Goal: Information Seeking & Learning: Learn about a topic

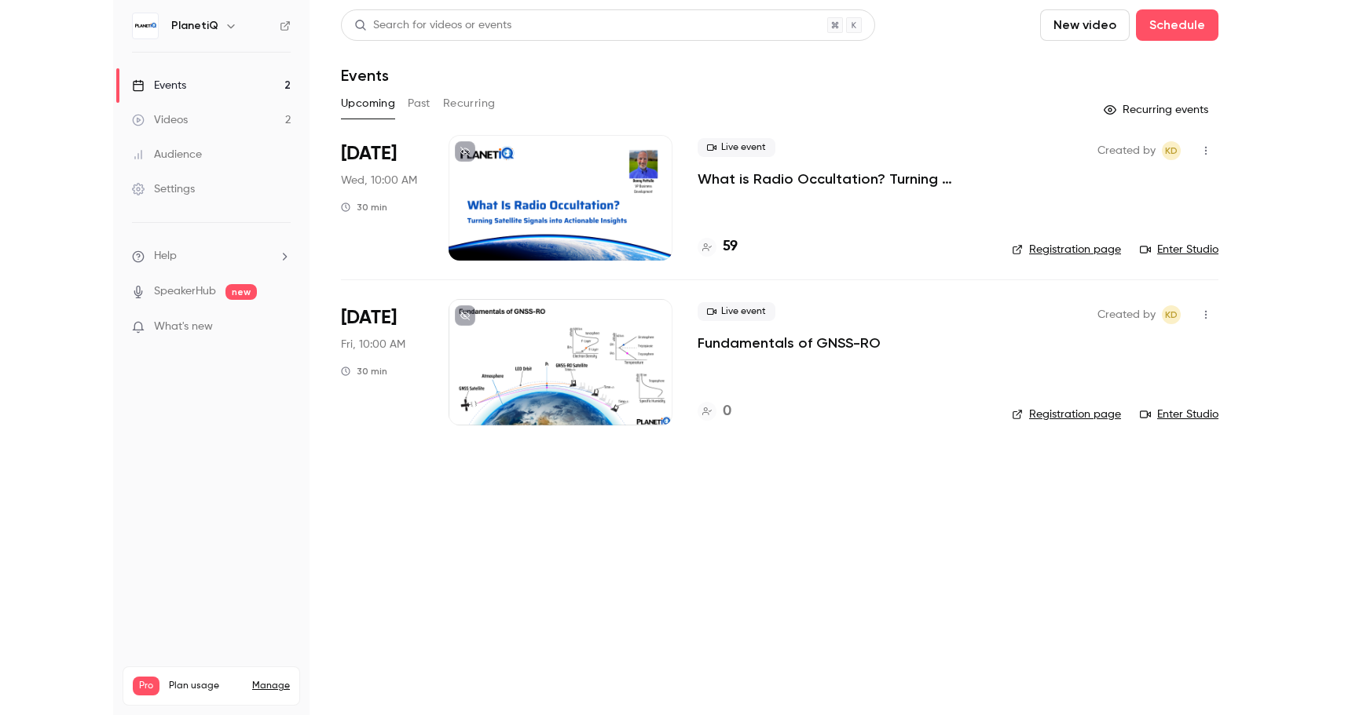
scroll to position [2, 0]
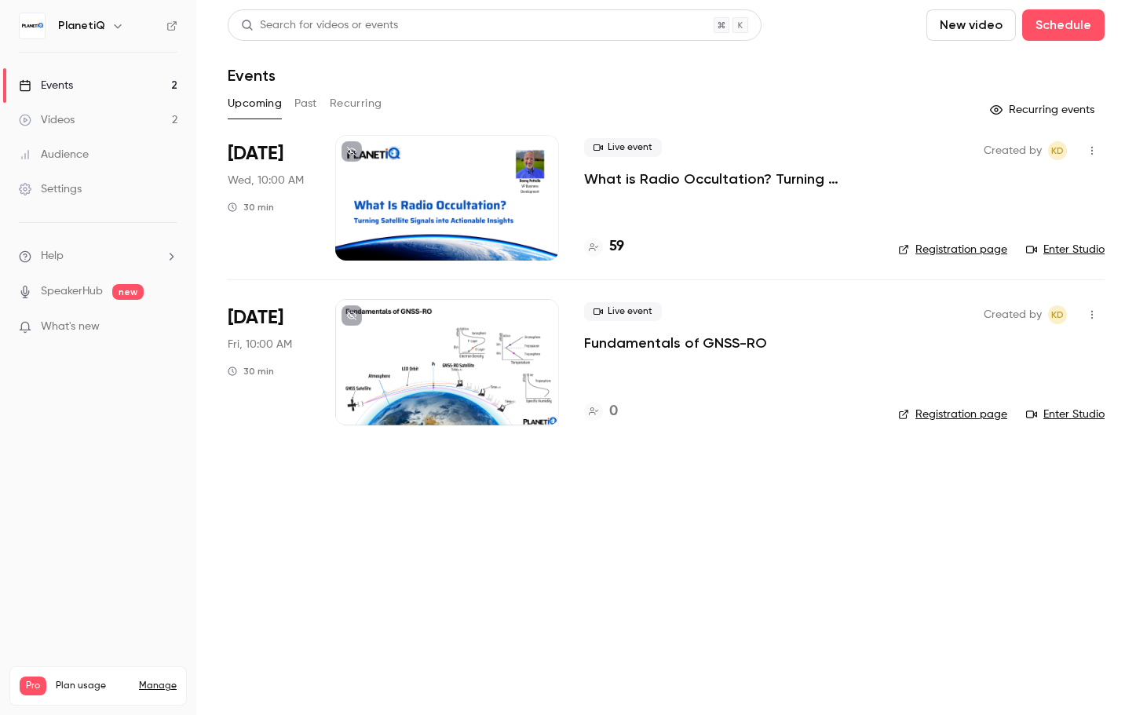
click at [63, 123] on div "Videos" at bounding box center [47, 120] width 56 height 16
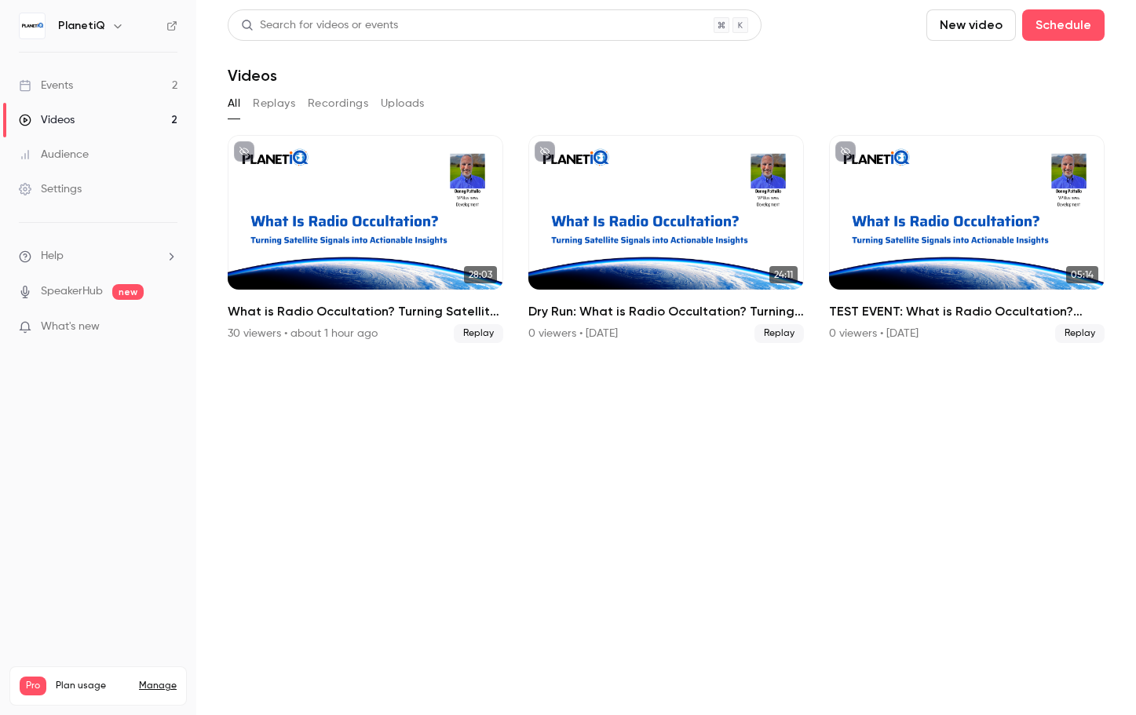
click at [67, 86] on div "Events" at bounding box center [46, 86] width 54 height 16
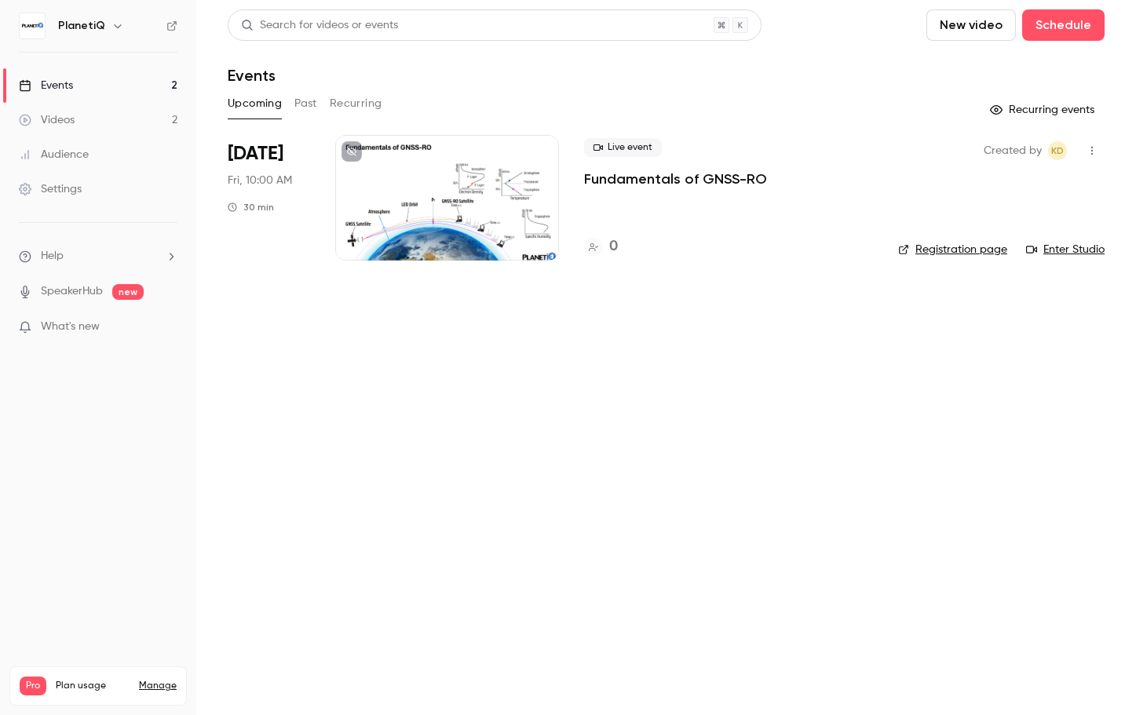
click at [72, 115] on div "Videos" at bounding box center [47, 120] width 56 height 16
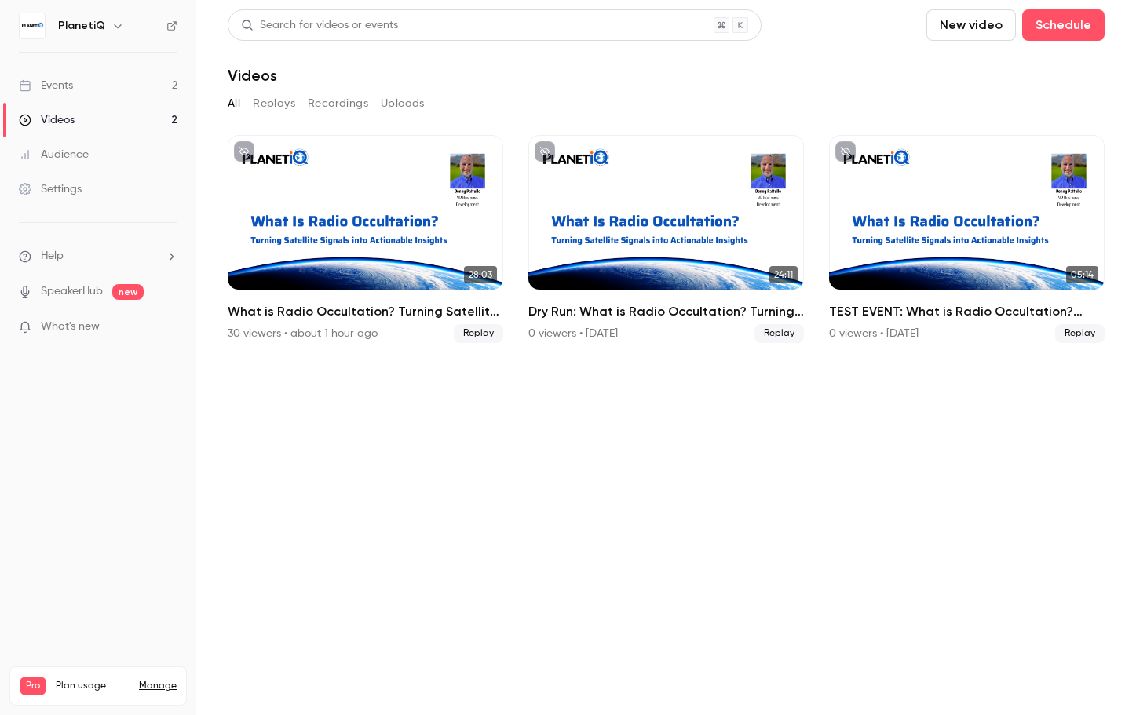
click at [288, 105] on button "Replays" at bounding box center [274, 103] width 42 height 25
click at [324, 101] on button "Recordings" at bounding box center [338, 103] width 60 height 25
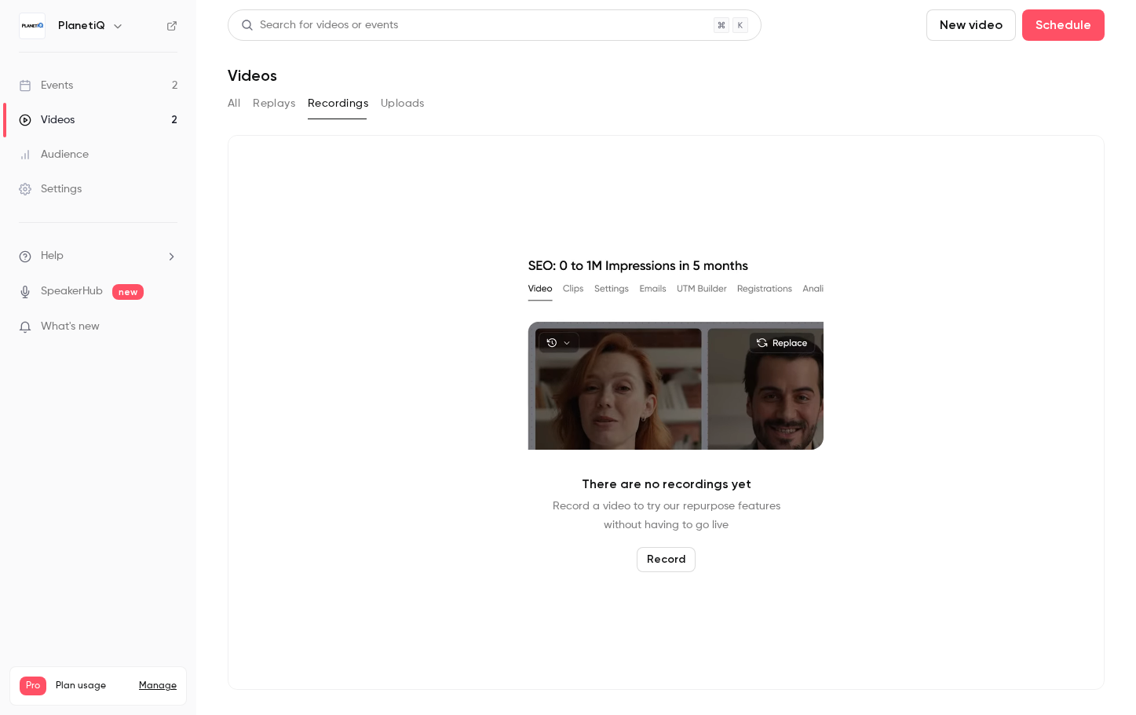
click at [389, 108] on button "Uploads" at bounding box center [403, 103] width 44 height 25
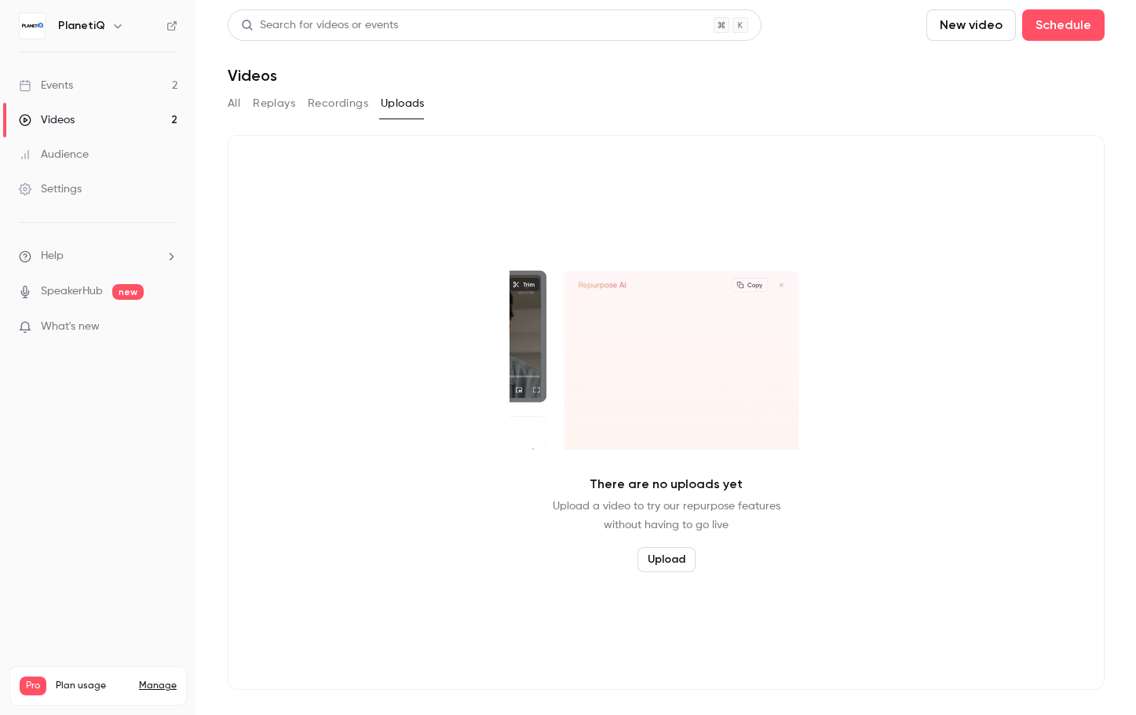
click at [237, 99] on button "All" at bounding box center [234, 103] width 13 height 25
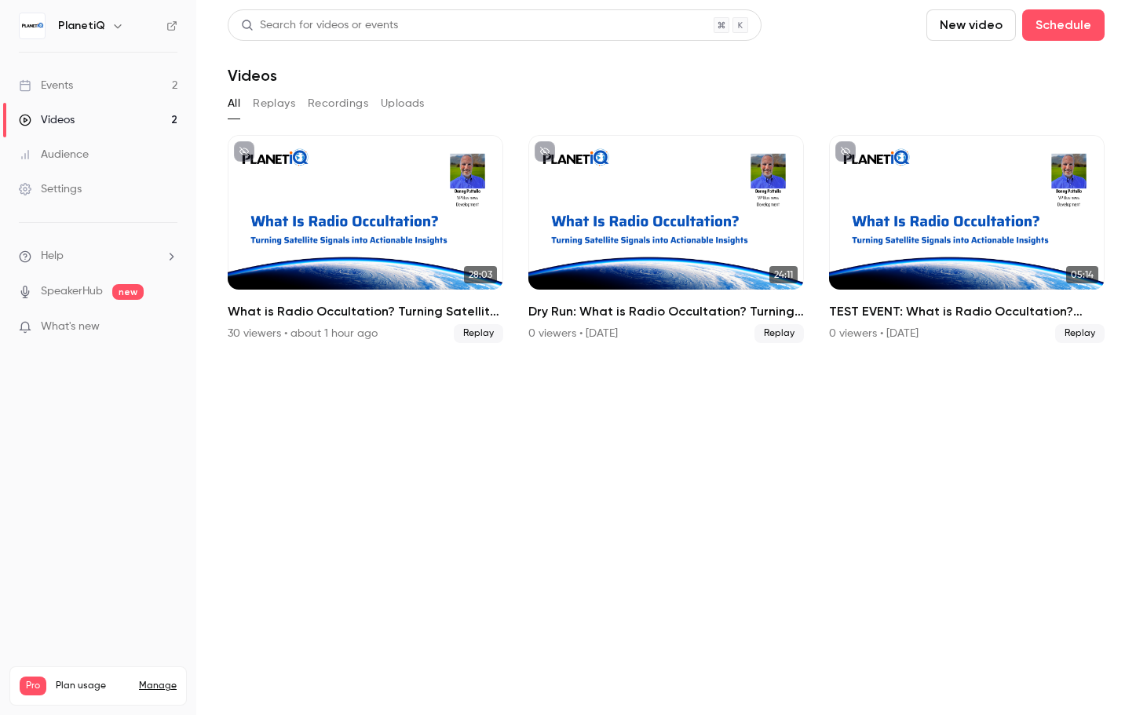
click at [88, 160] on link "Audience" at bounding box center [98, 154] width 196 height 35
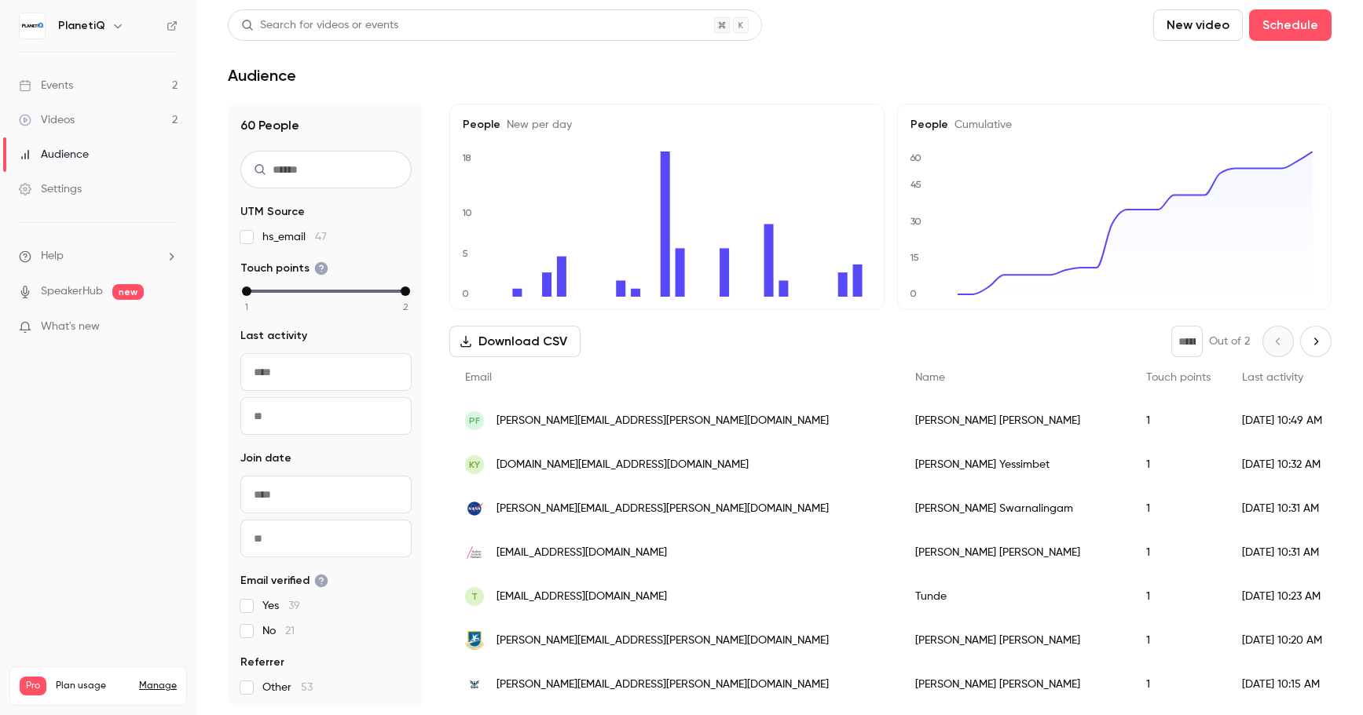
scroll to position [469, 0]
click at [80, 82] on link "Events 2" at bounding box center [98, 85] width 196 height 35
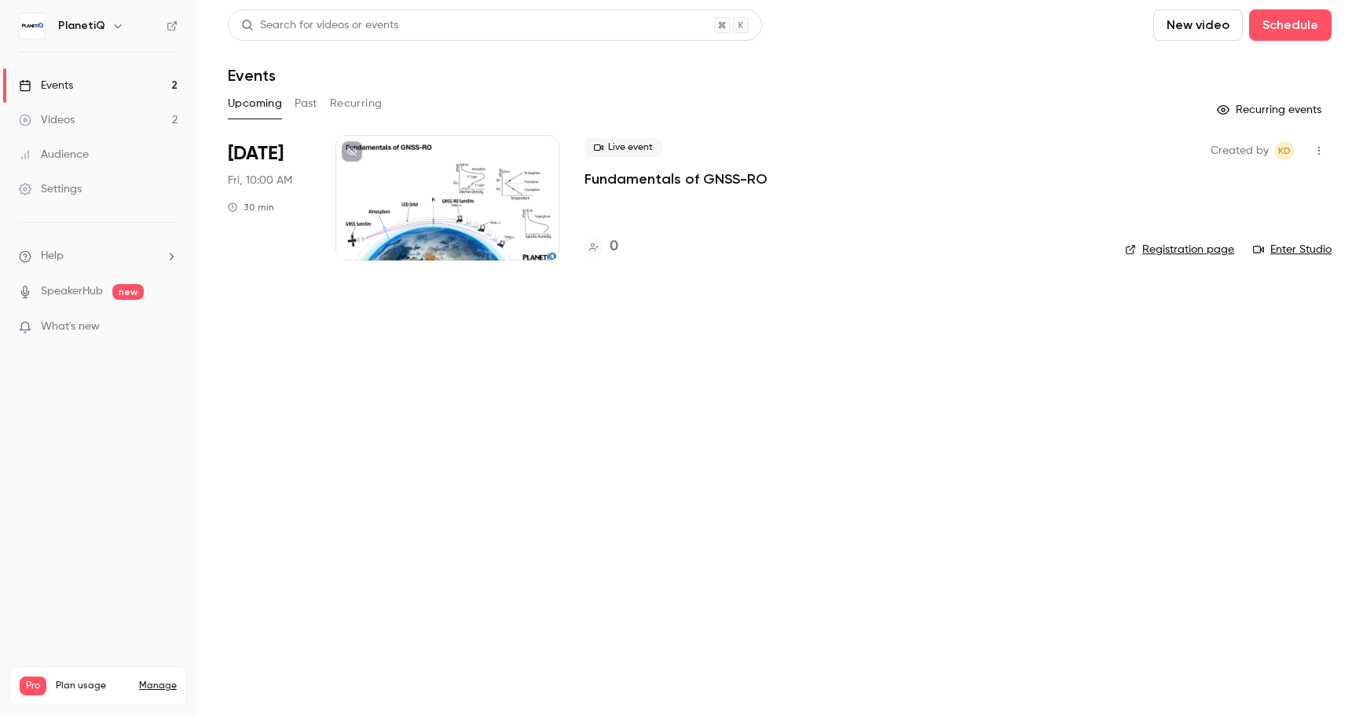
click at [305, 105] on button "Past" at bounding box center [306, 103] width 23 height 25
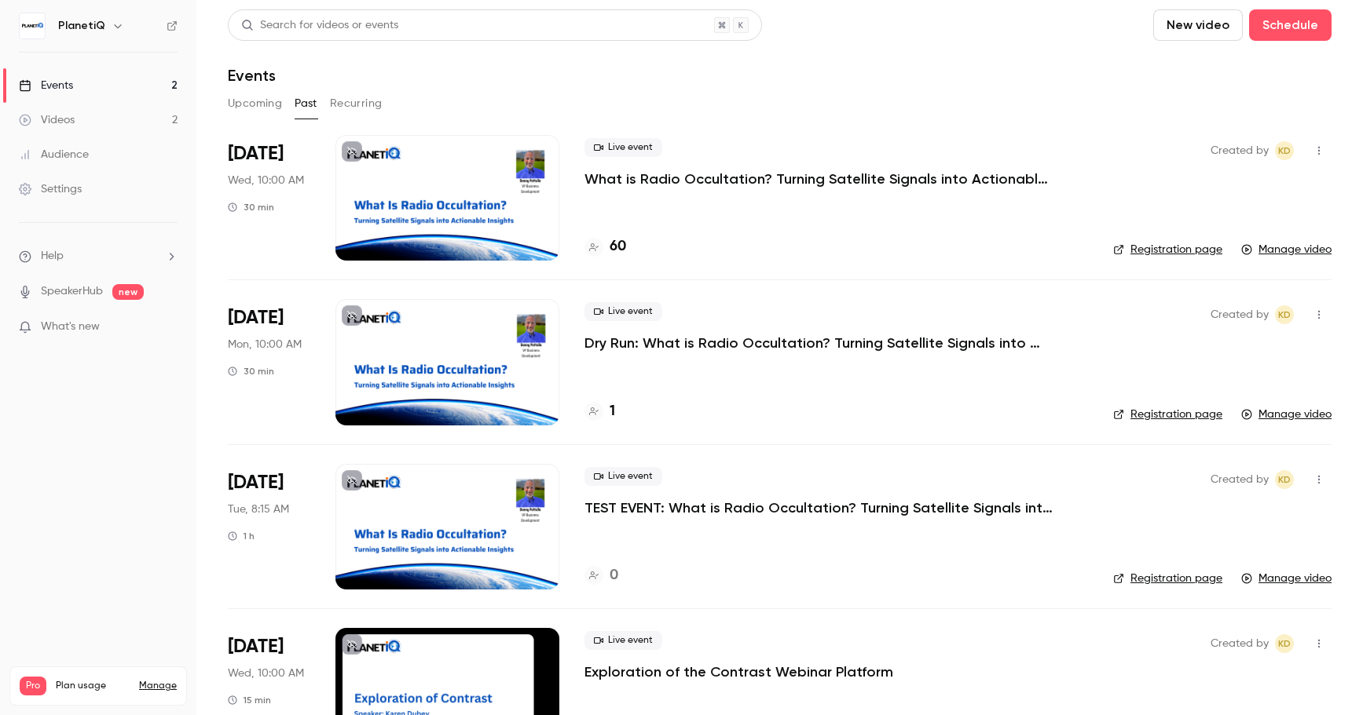
click at [900, 172] on p "What is Radio Occultation? Turning Satellite Signals into Actionable Insights" at bounding box center [819, 179] width 471 height 19
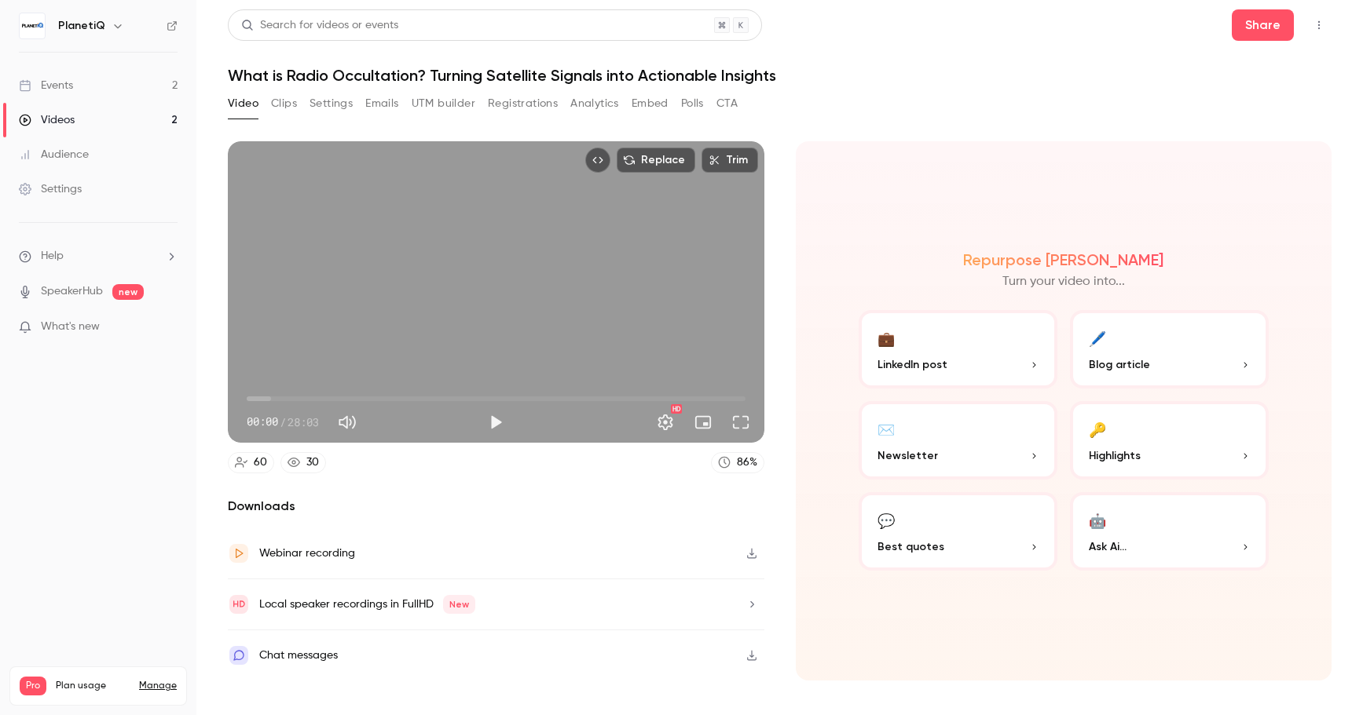
click at [746, 660] on icon "button" at bounding box center [751, 655] width 13 height 11
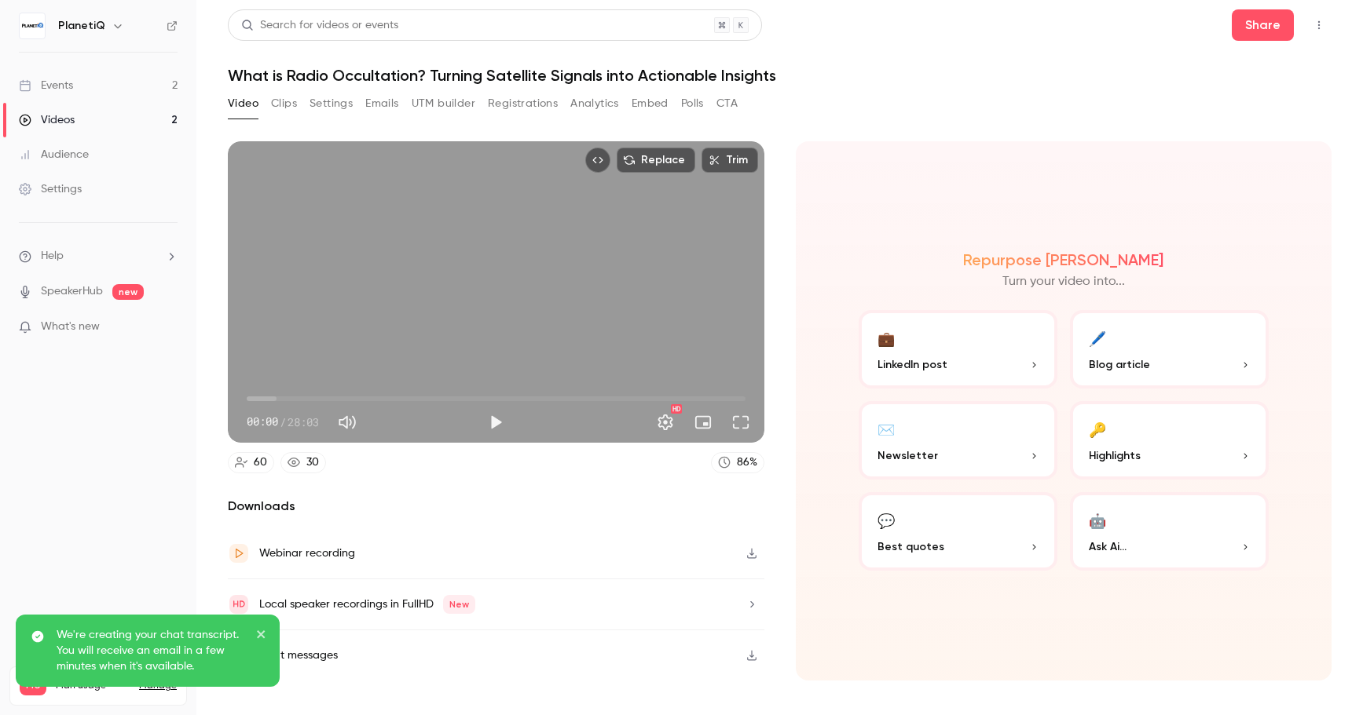
click at [298, 101] on div "Video Clips Settings Emails UTM builder Registrations Analytics Embed Polls CTA" at bounding box center [483, 103] width 510 height 25
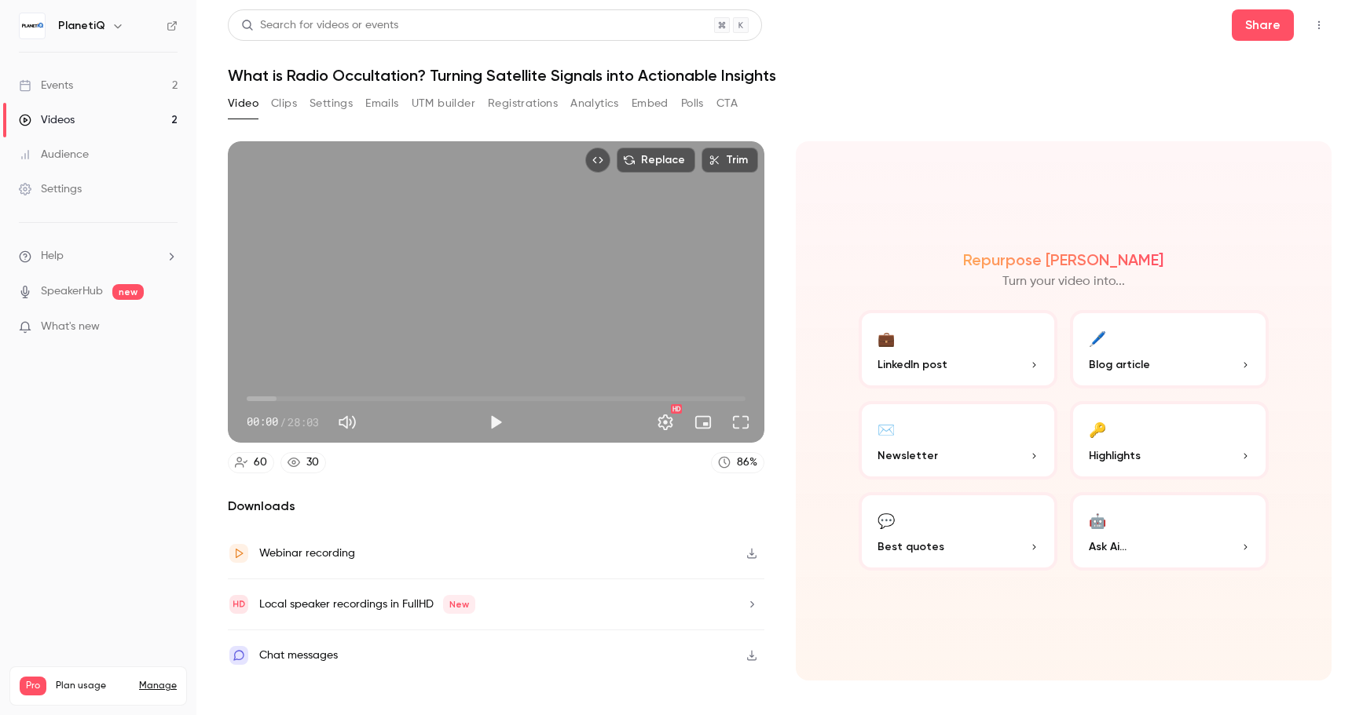
click at [293, 105] on button "Clips" at bounding box center [284, 103] width 26 height 25
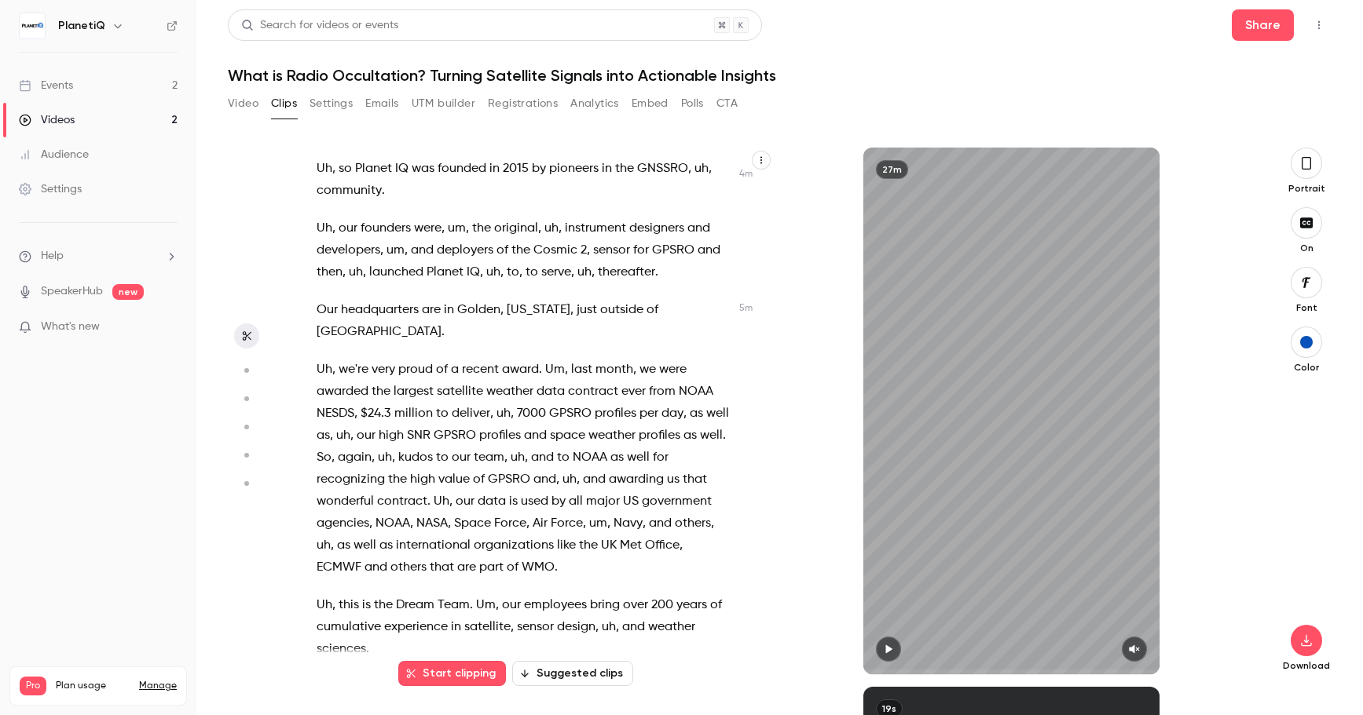
scroll to position [1414, 0]
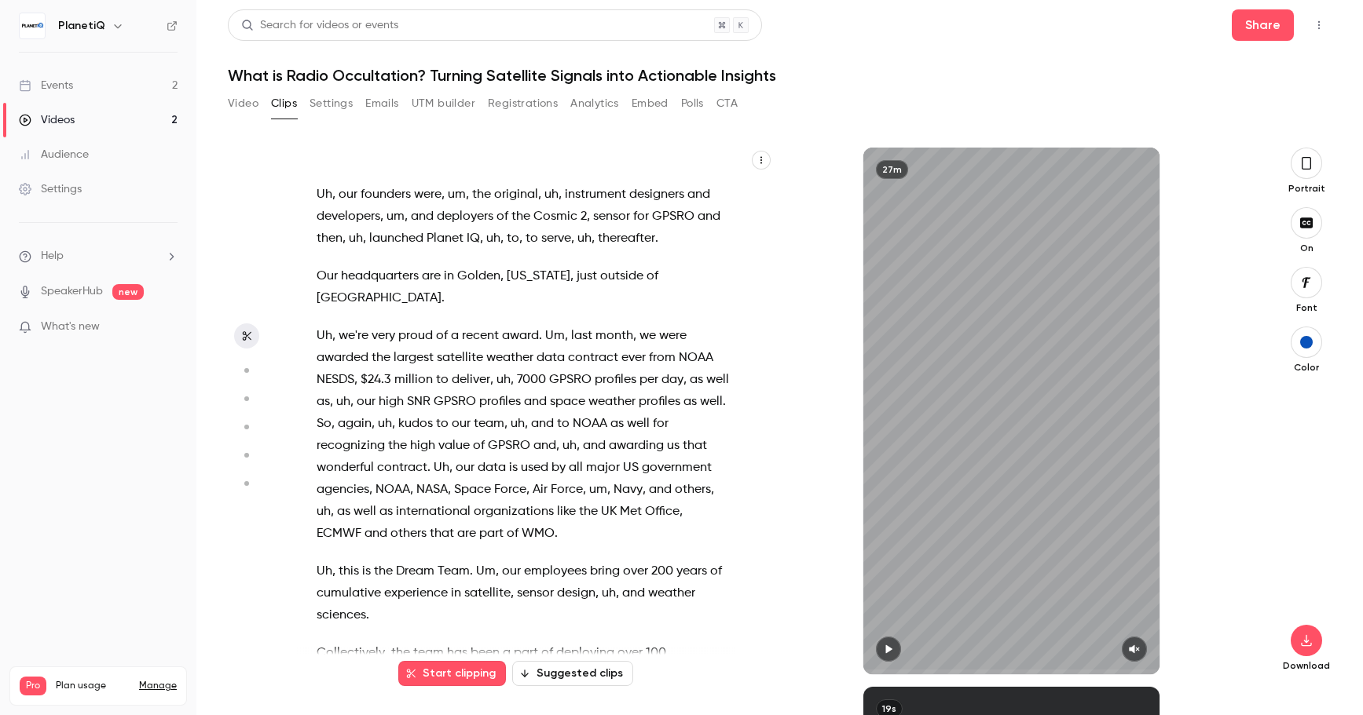
click at [543, 673] on button "Suggested clips" at bounding box center [572, 673] width 121 height 25
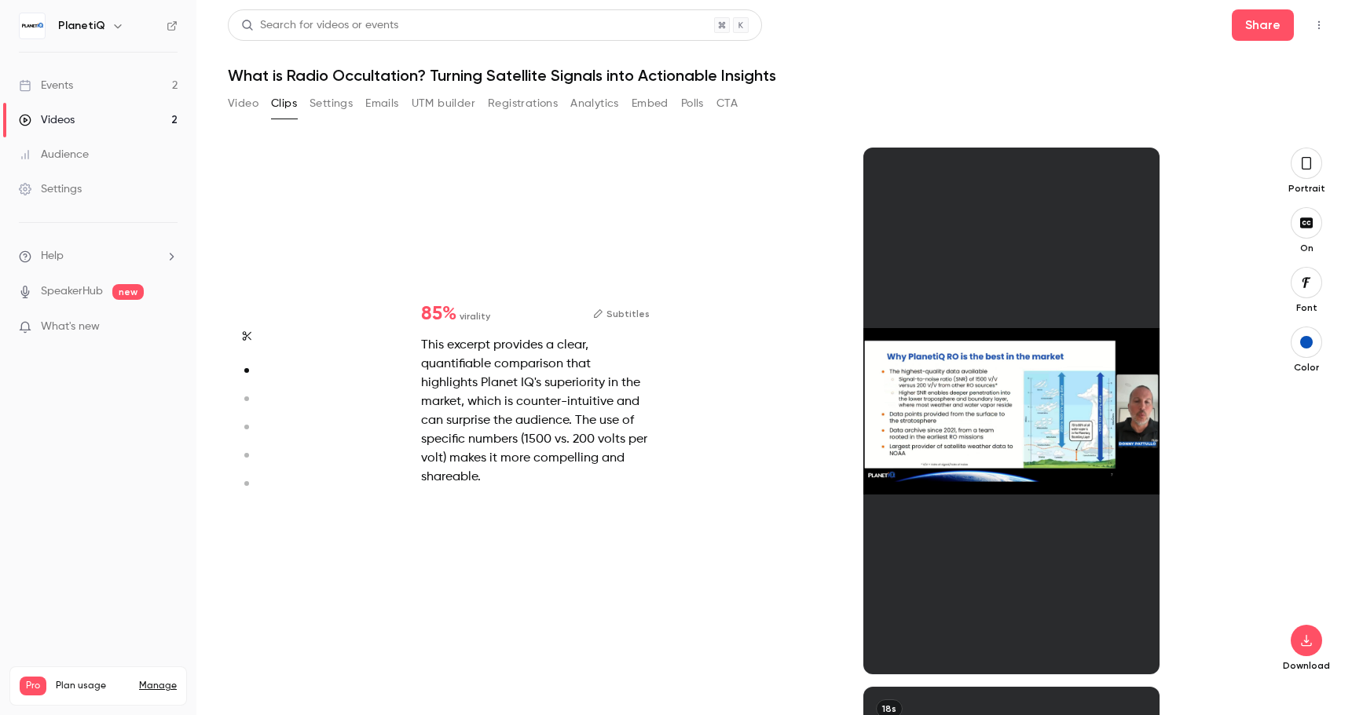
scroll to position [540, 0]
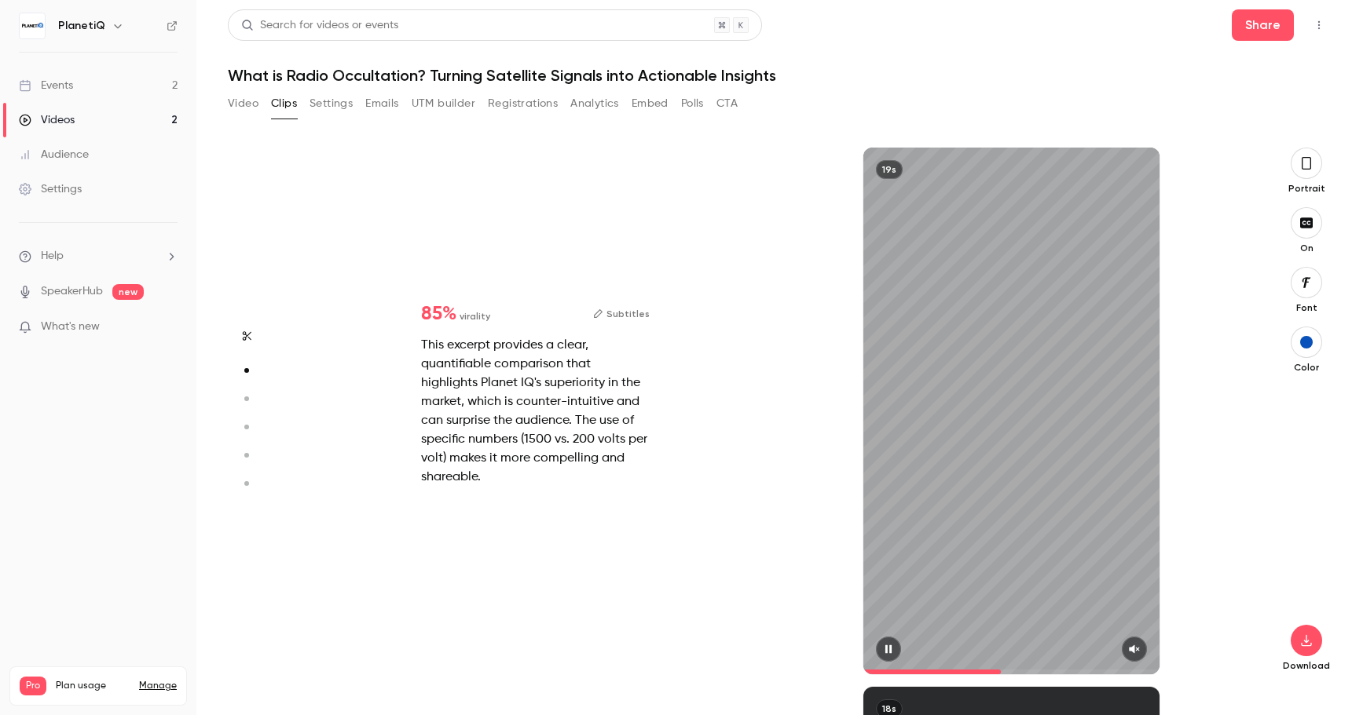
click at [1126, 653] on button "button" at bounding box center [1133, 649] width 25 height 25
type input "*"
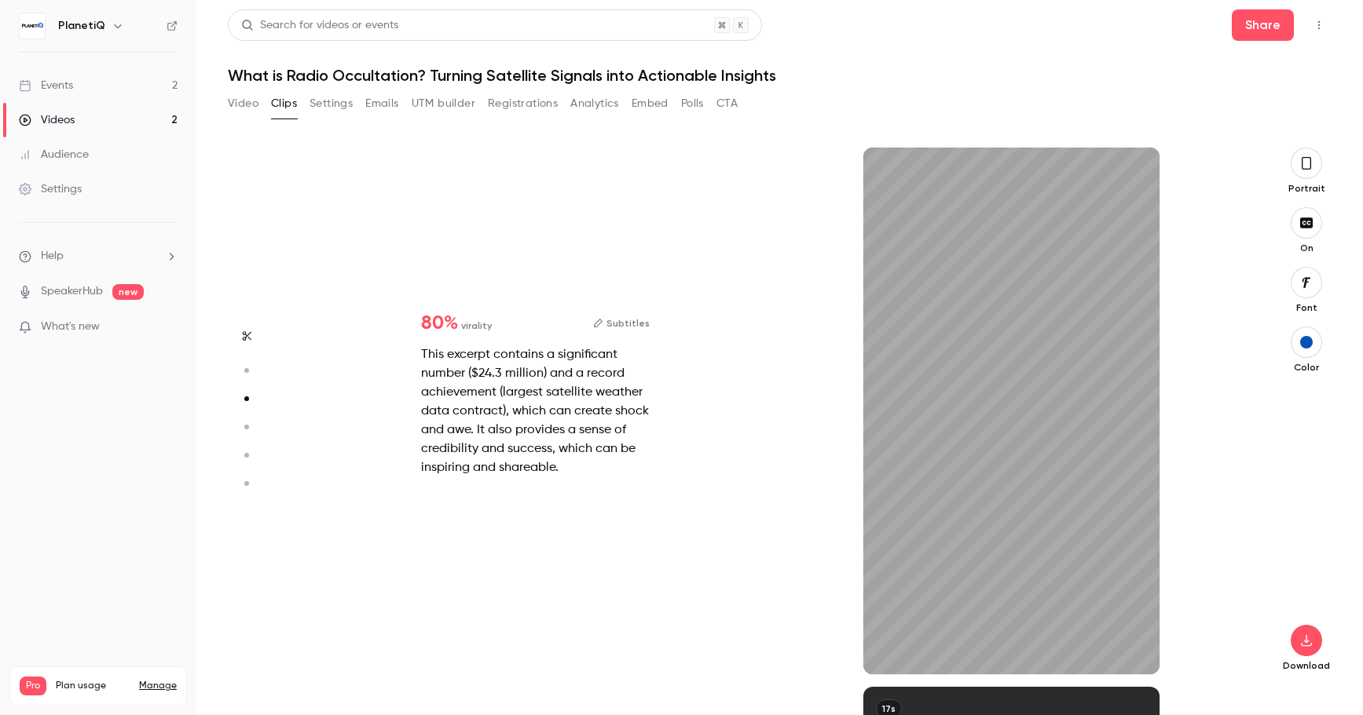
type input "*"
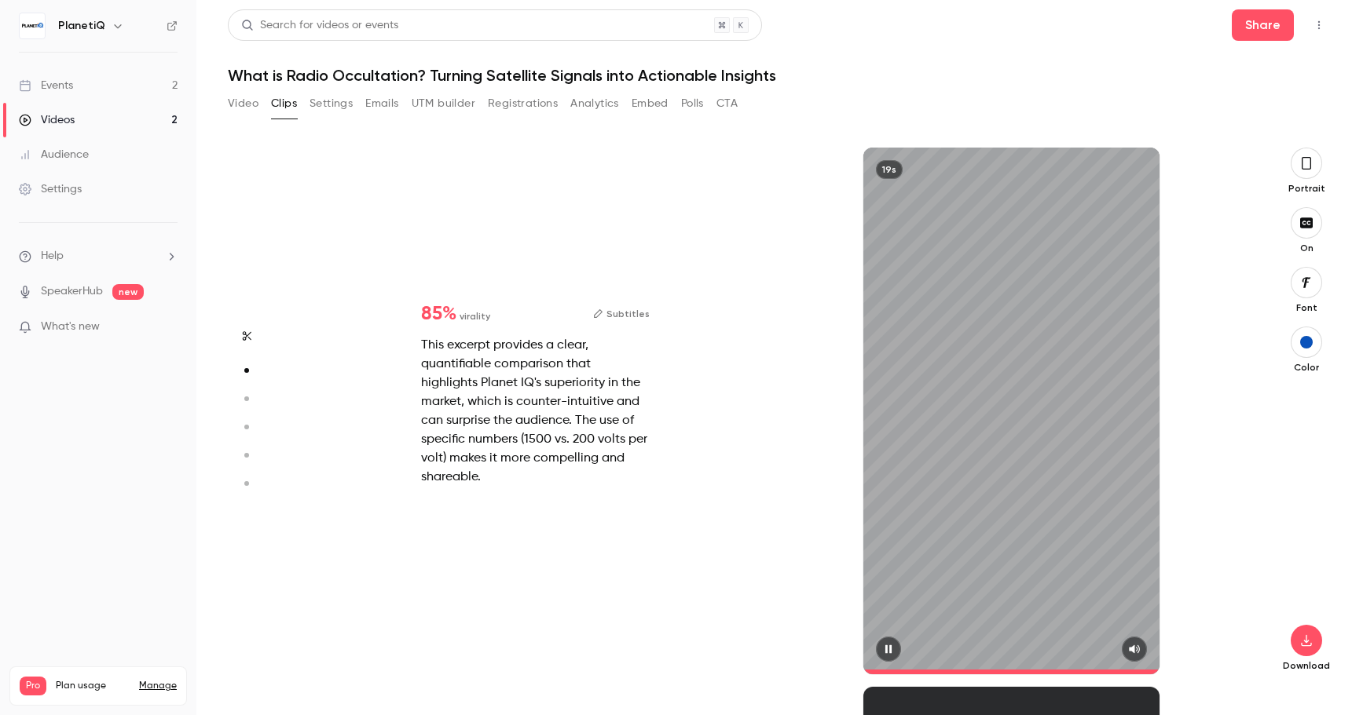
type input "*"
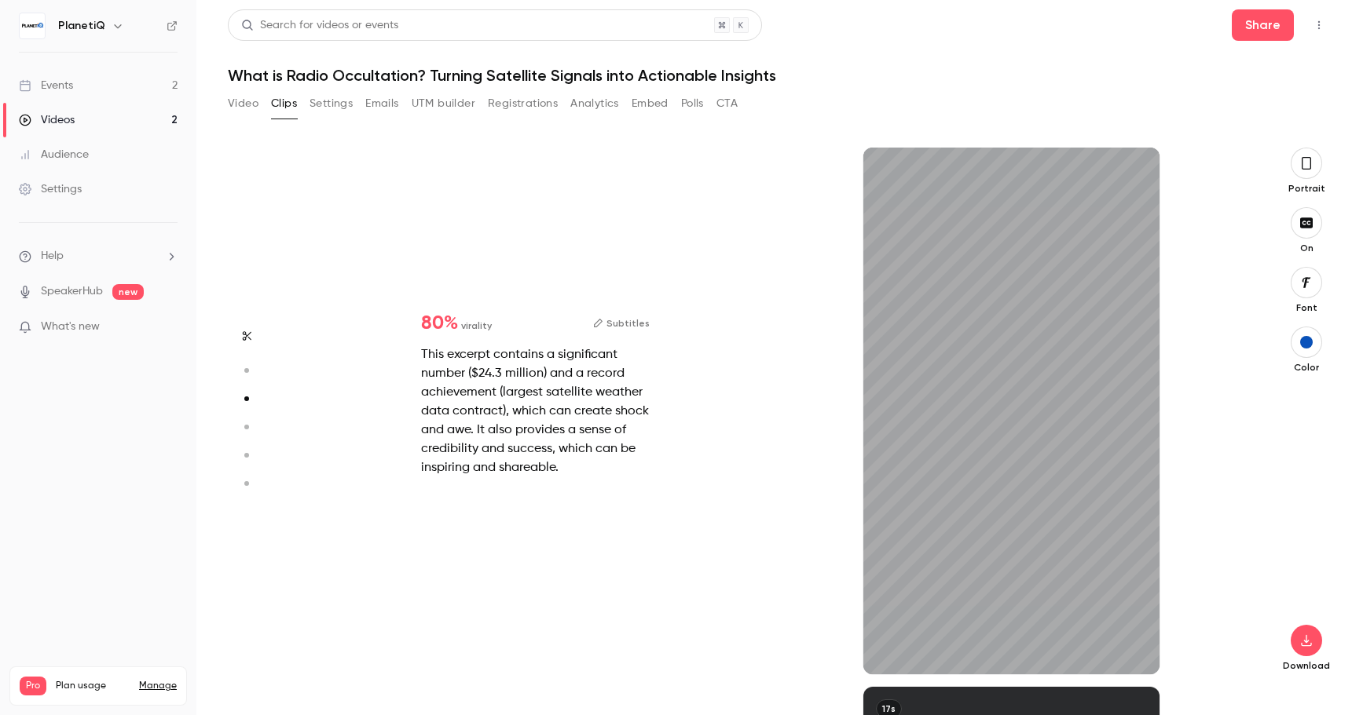
type input "*"
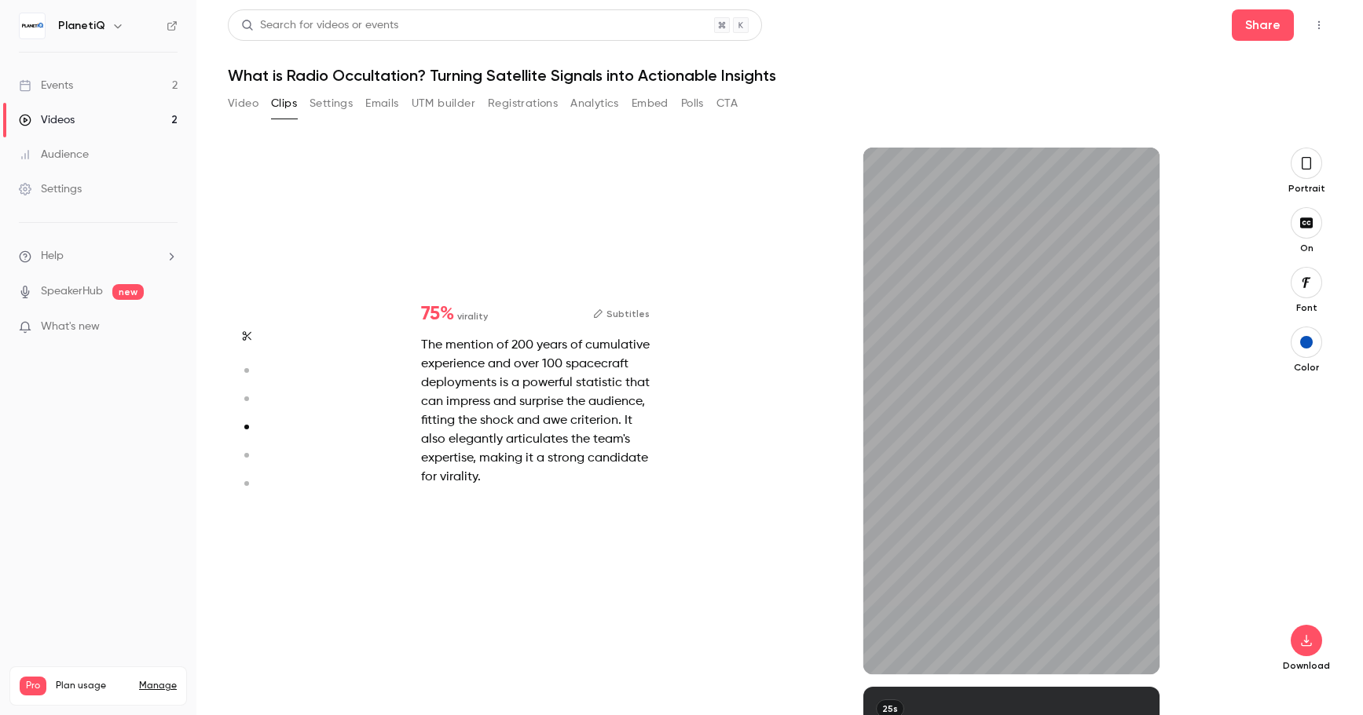
type input "*"
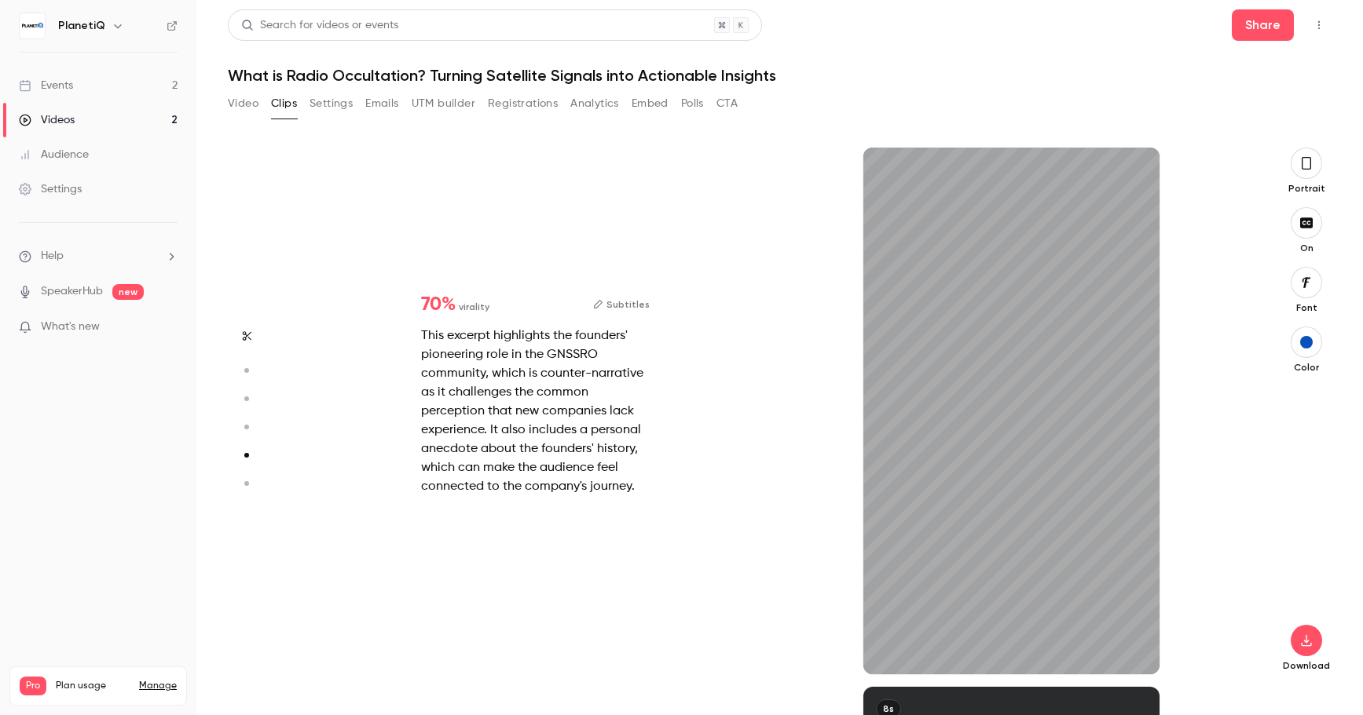
type input "*"
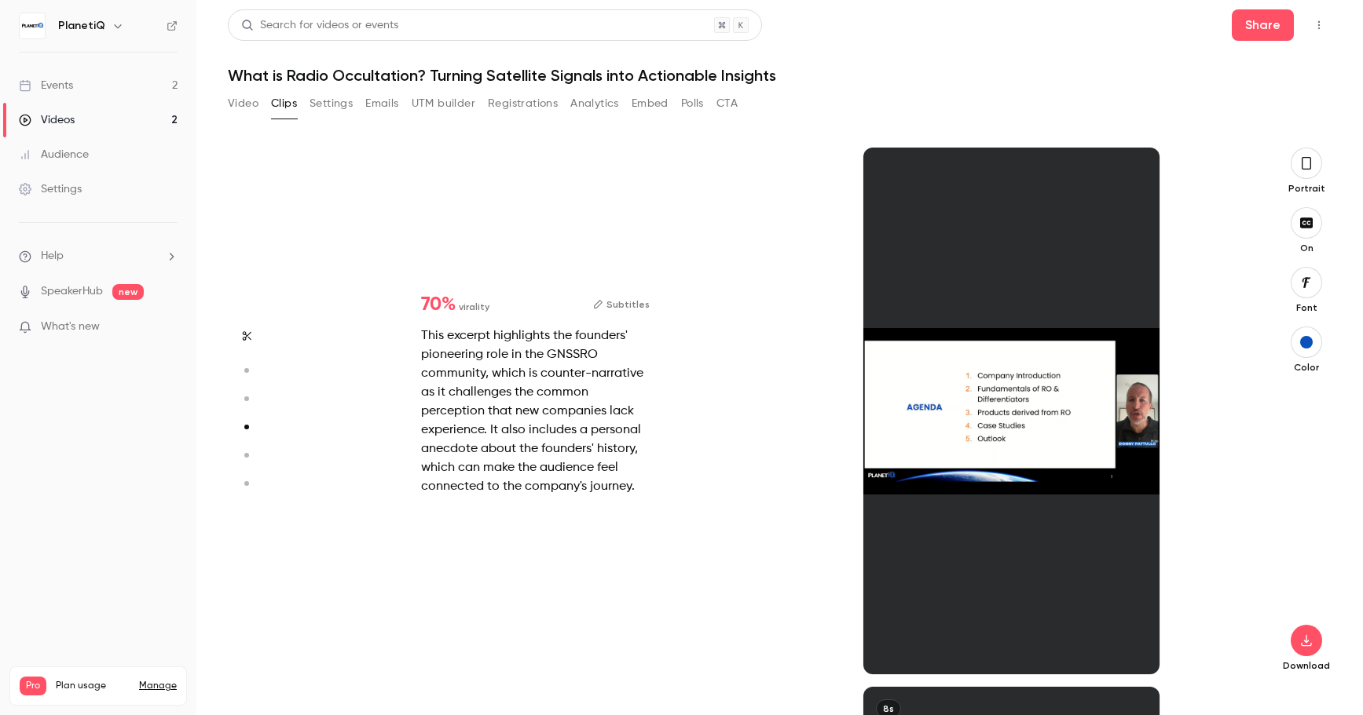
type input "*"
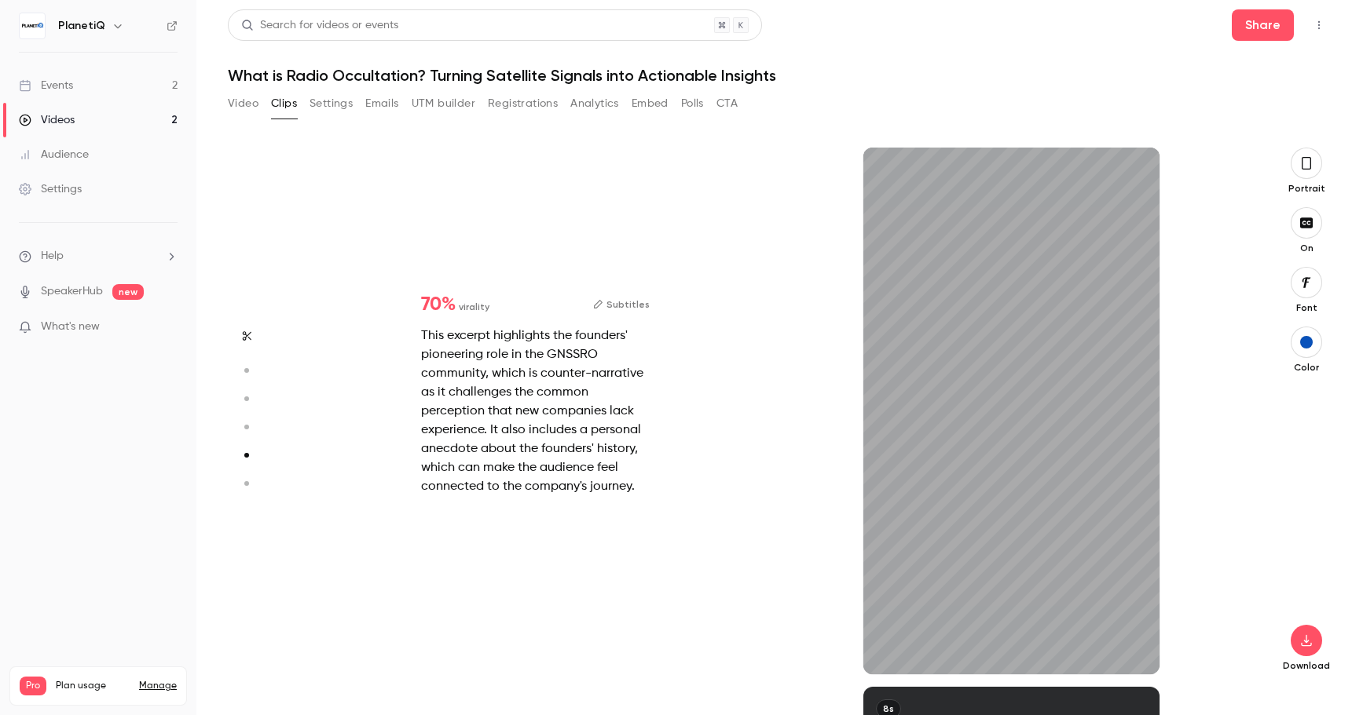
type input "*"
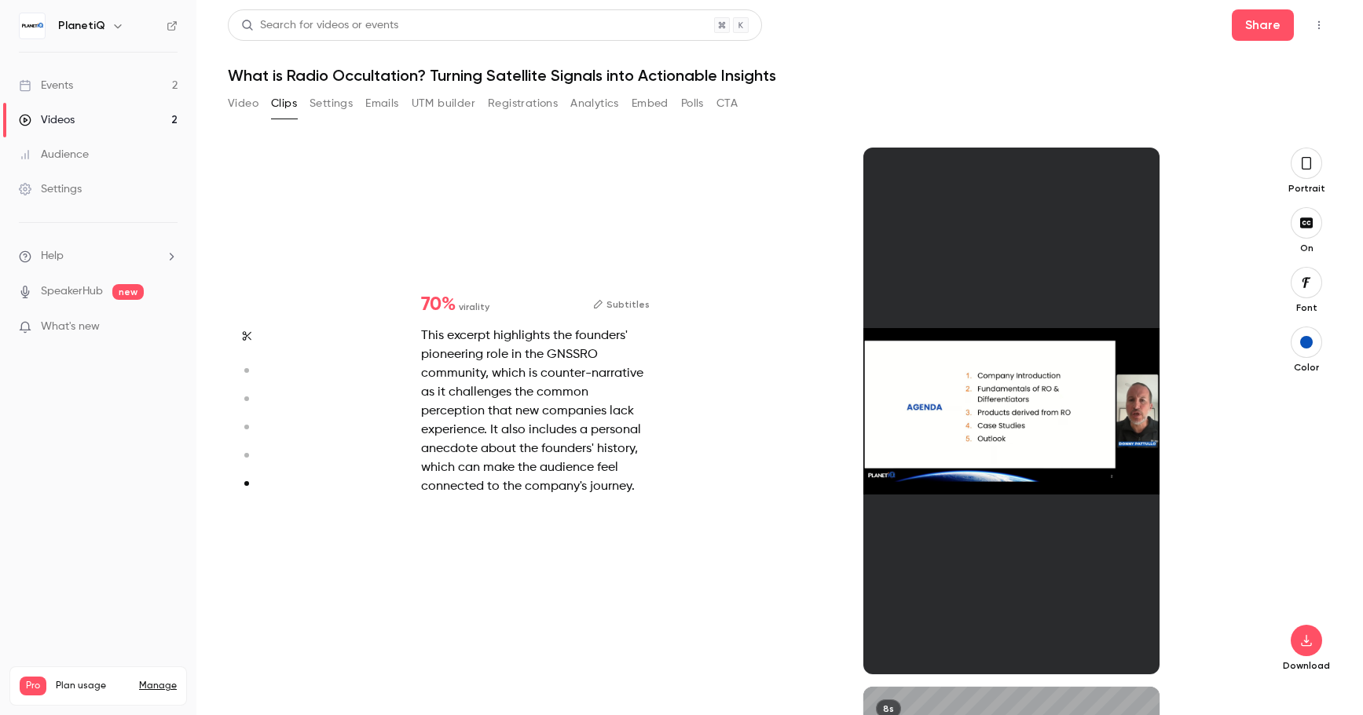
type input "*"
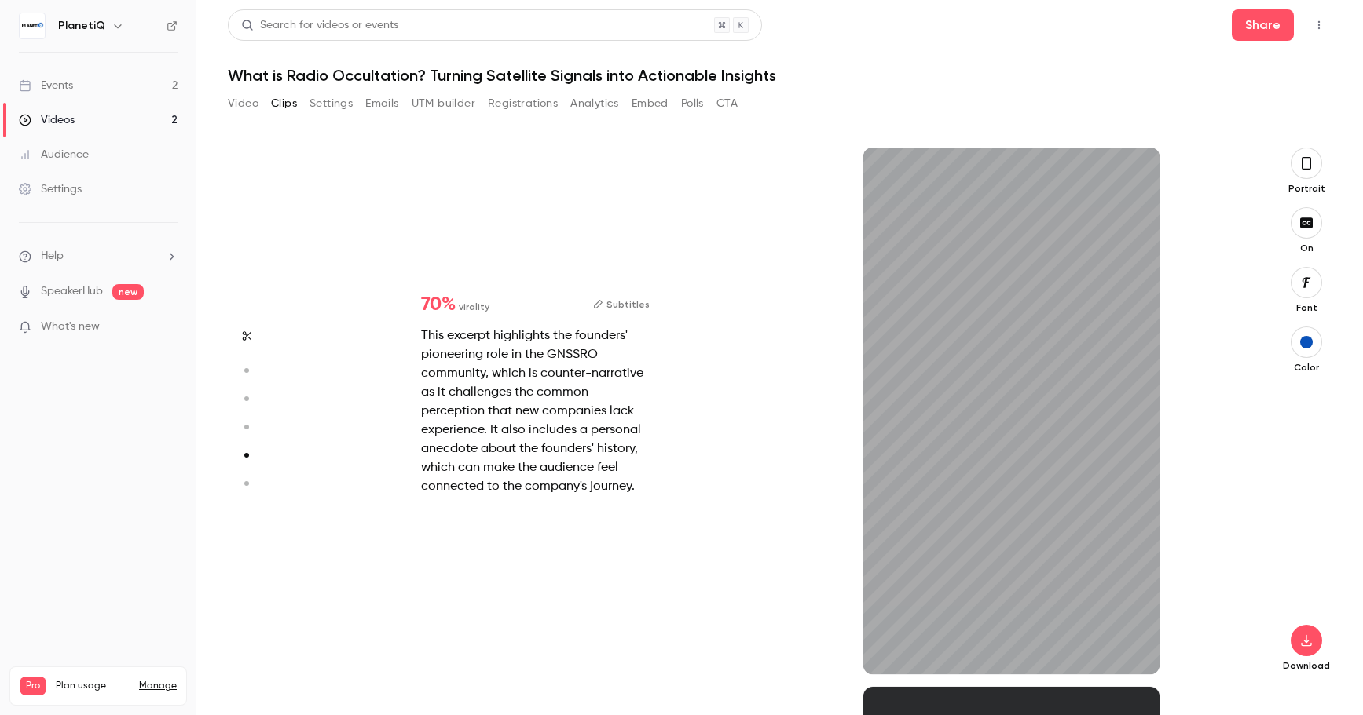
click at [245, 373] on icon "button" at bounding box center [246, 370] width 14 height 11
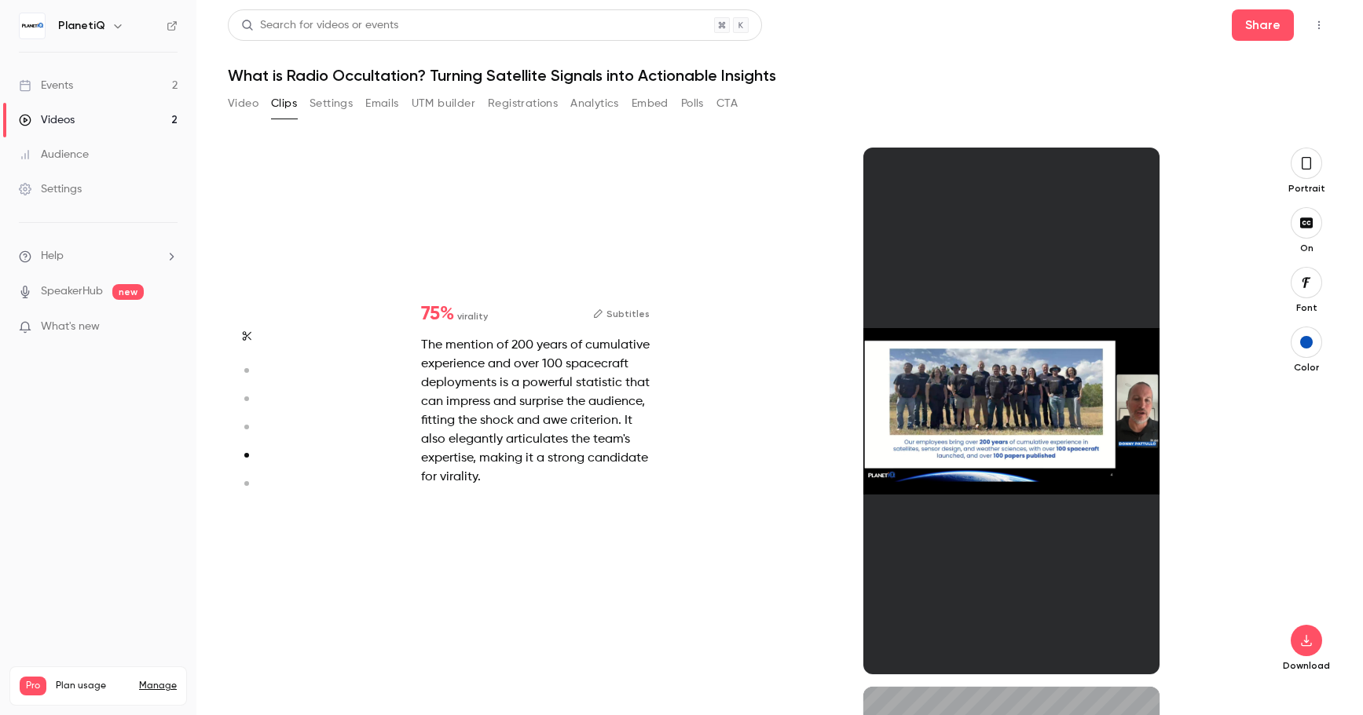
type input "*"
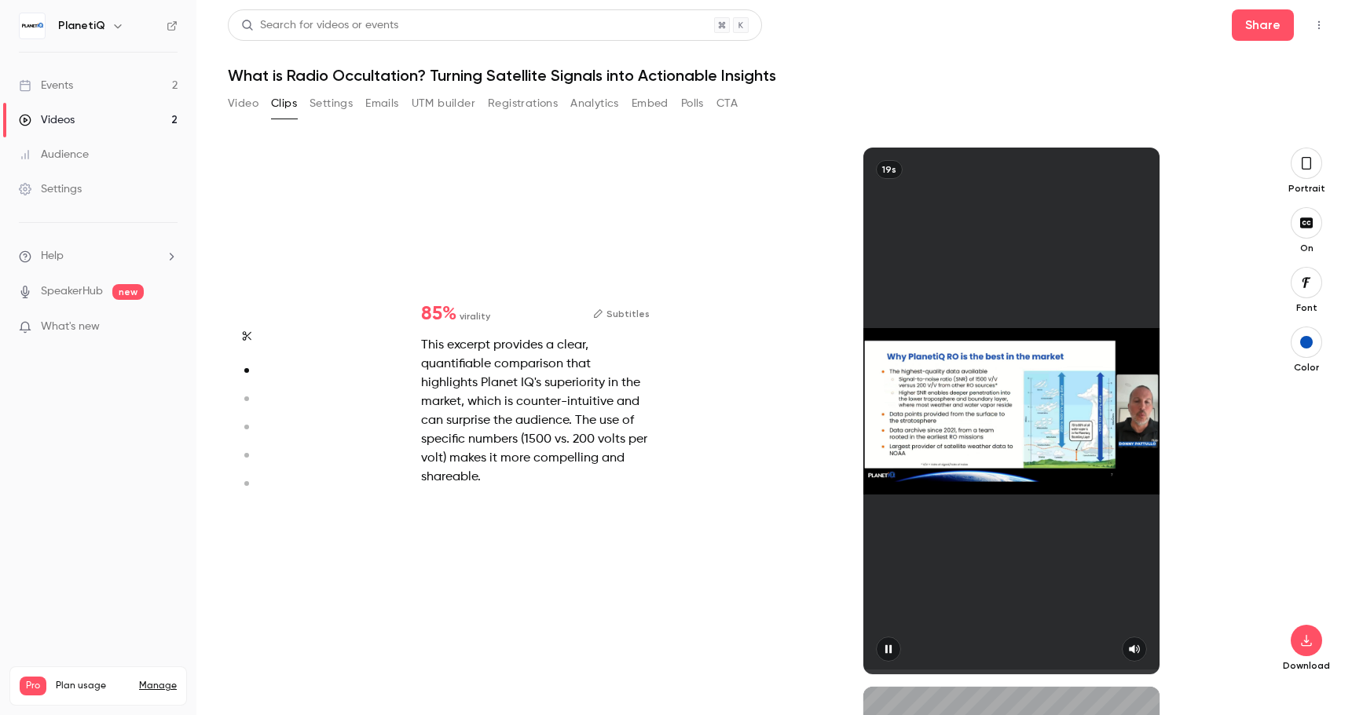
scroll to position [540, 0]
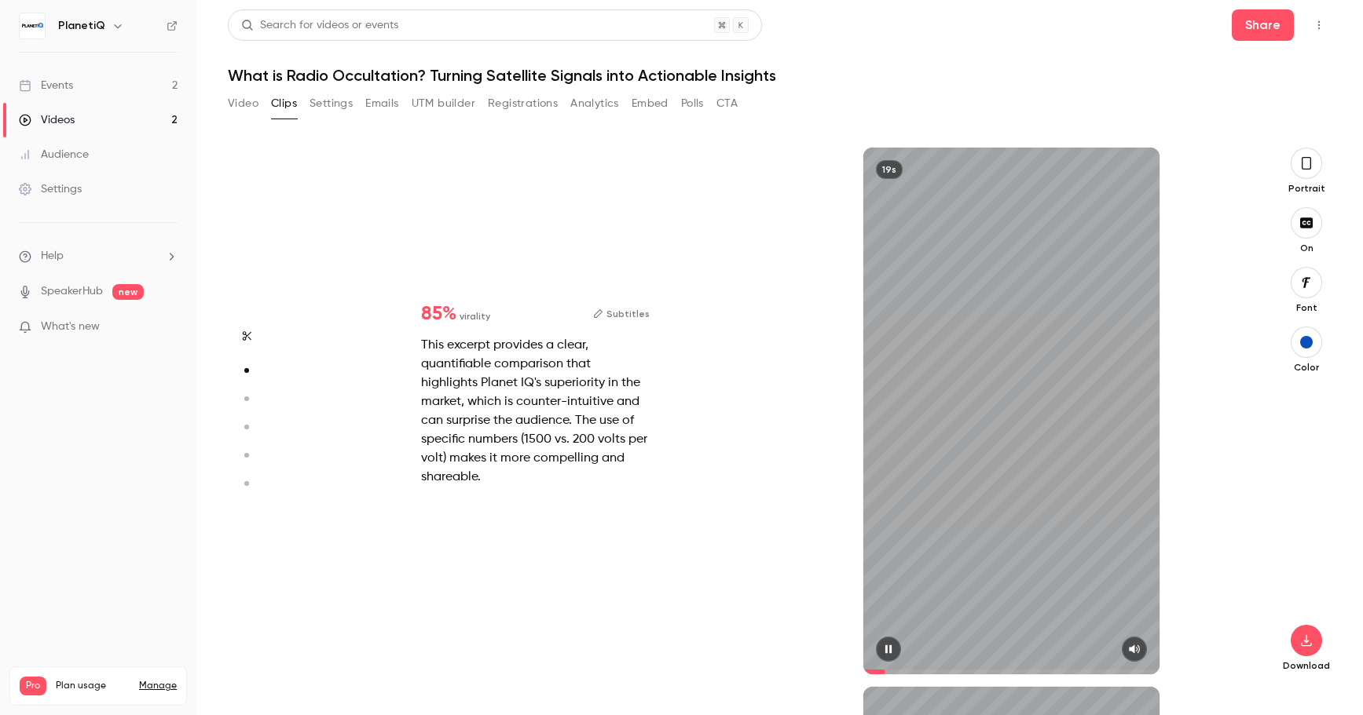
click at [1130, 650] on icon "button" at bounding box center [1134, 650] width 11 height 9
click at [1136, 646] on icon "button" at bounding box center [1306, 641] width 19 height 13
type input "****"
click at [245, 108] on button "Video" at bounding box center [243, 103] width 31 height 25
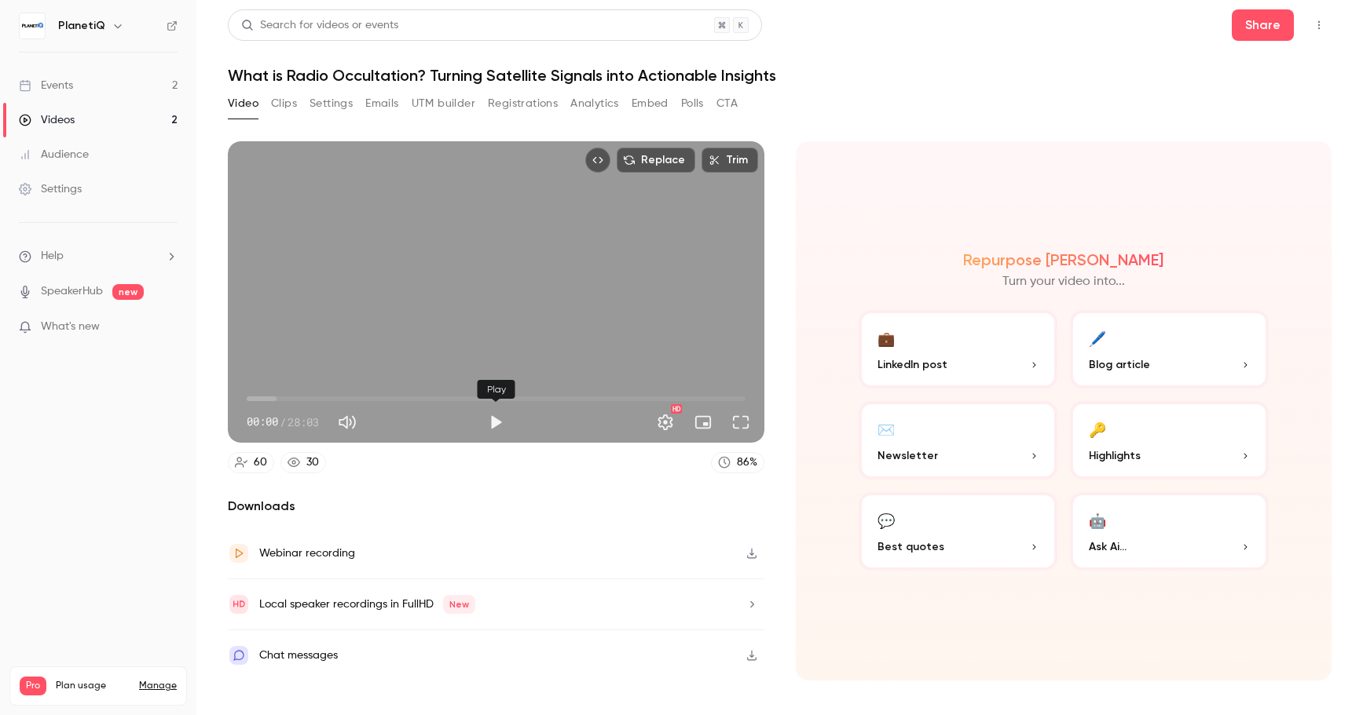
click at [495, 423] on button "Play" at bounding box center [495, 422] width 31 height 31
drag, startPoint x: 247, startPoint y: 397, endPoint x: 704, endPoint y: 393, distance: 457.1
click at [704, 397] on span "25:48" at bounding box center [705, 399] width 5 height 5
click at [499, 430] on button "Pause" at bounding box center [495, 422] width 31 height 31
type input "******"
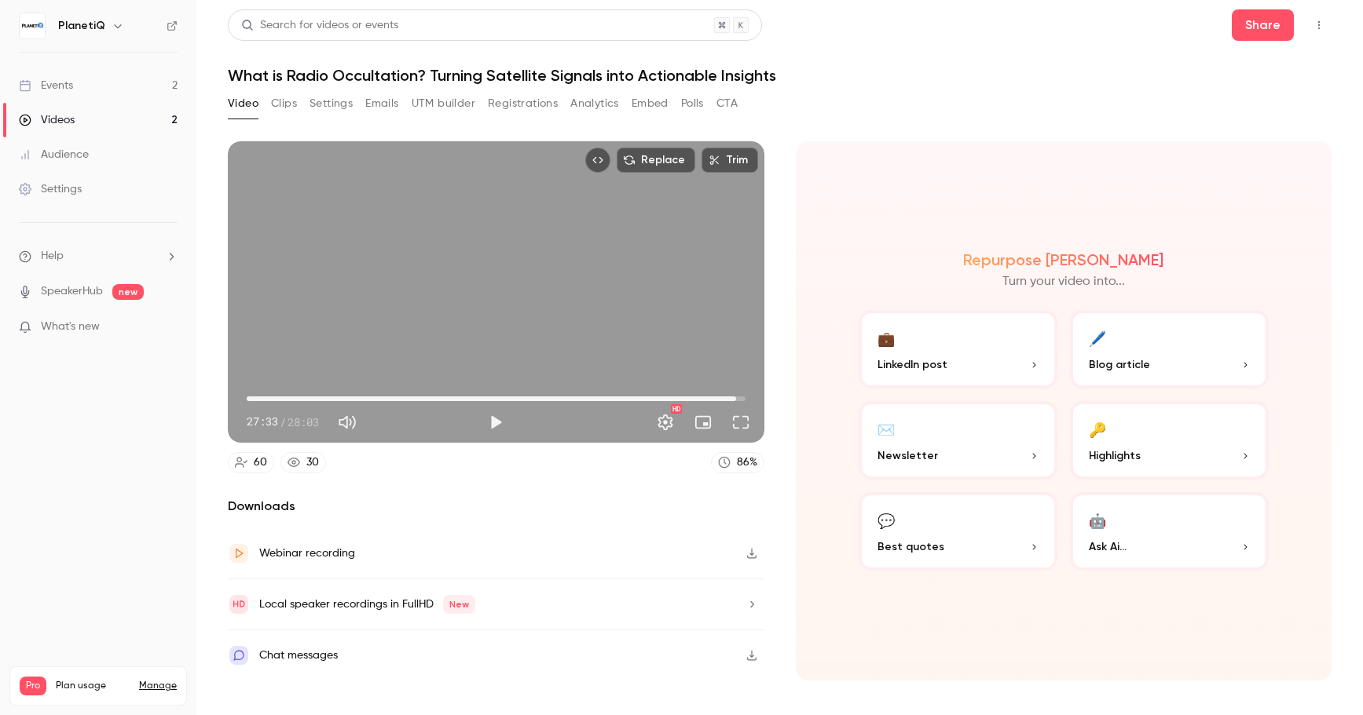
click at [289, 103] on button "Clips" at bounding box center [284, 103] width 26 height 25
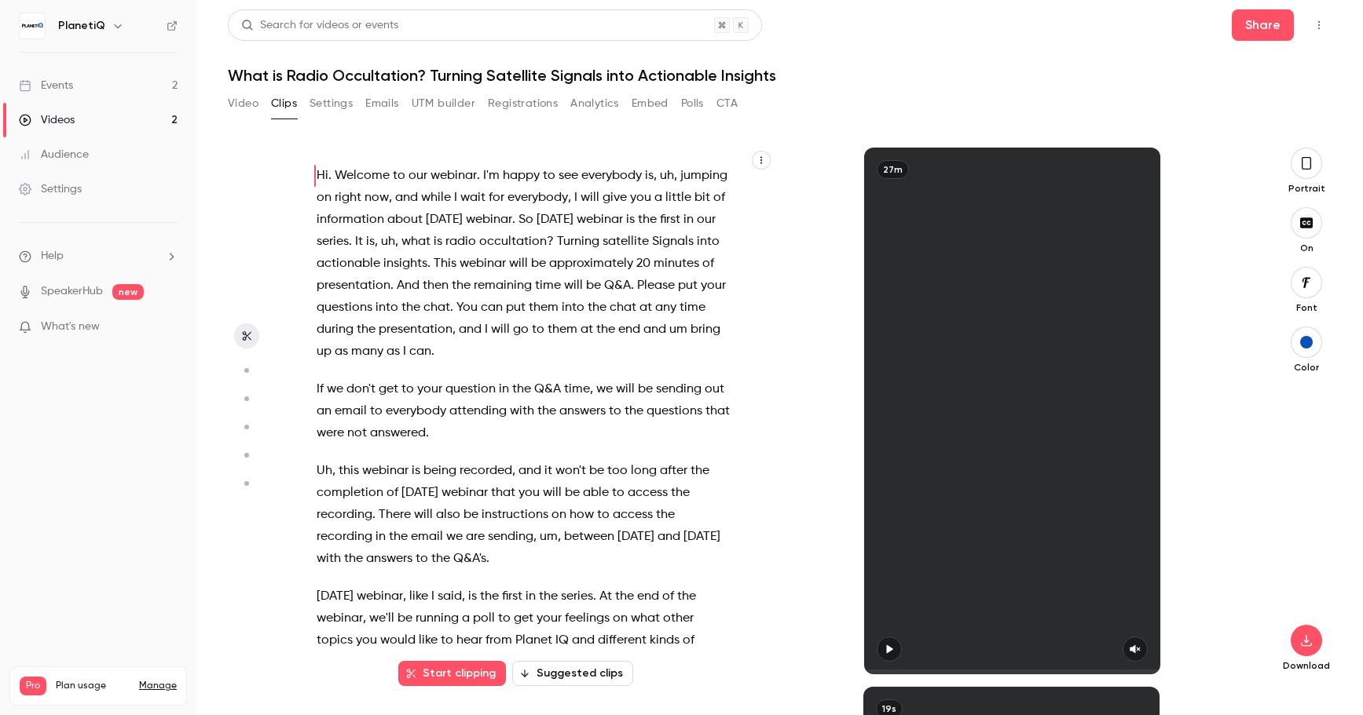
click at [332, 104] on button "Settings" at bounding box center [330, 103] width 43 height 25
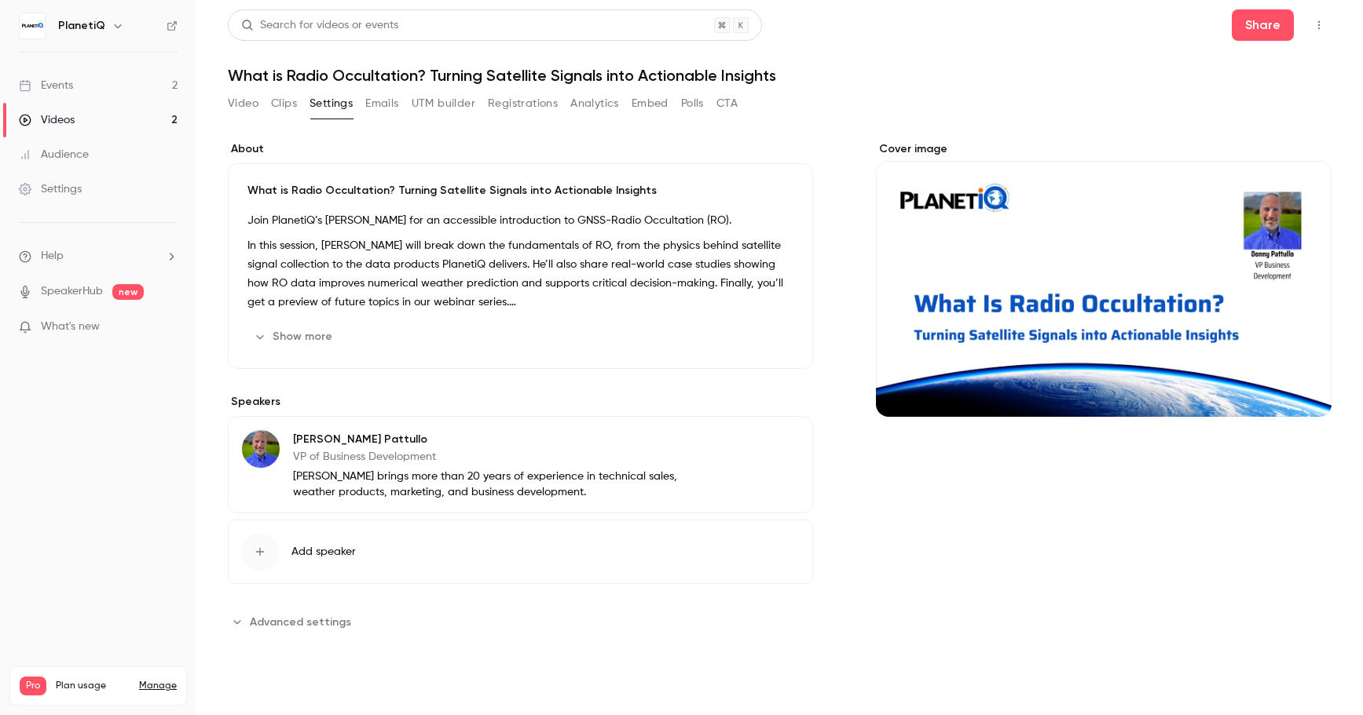
click at [379, 108] on button "Emails" at bounding box center [381, 103] width 33 height 25
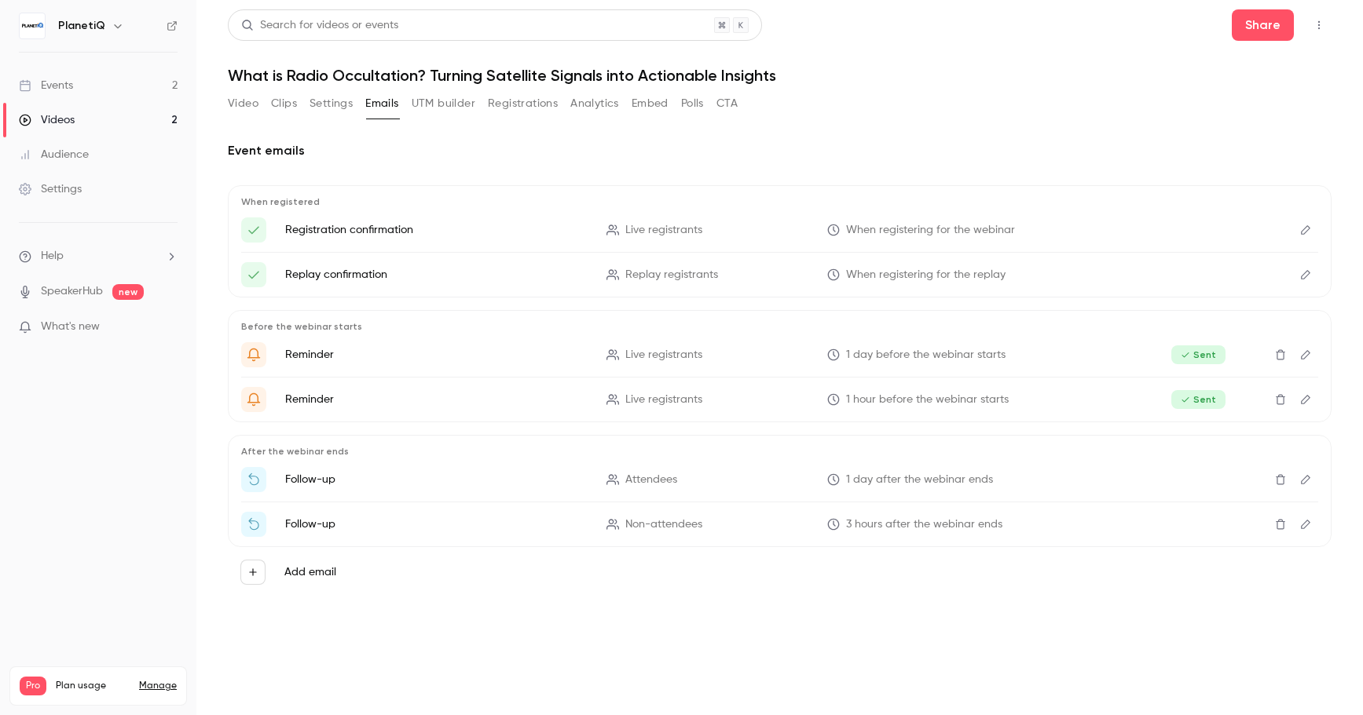
click at [416, 111] on button "UTM builder" at bounding box center [444, 103] width 64 height 25
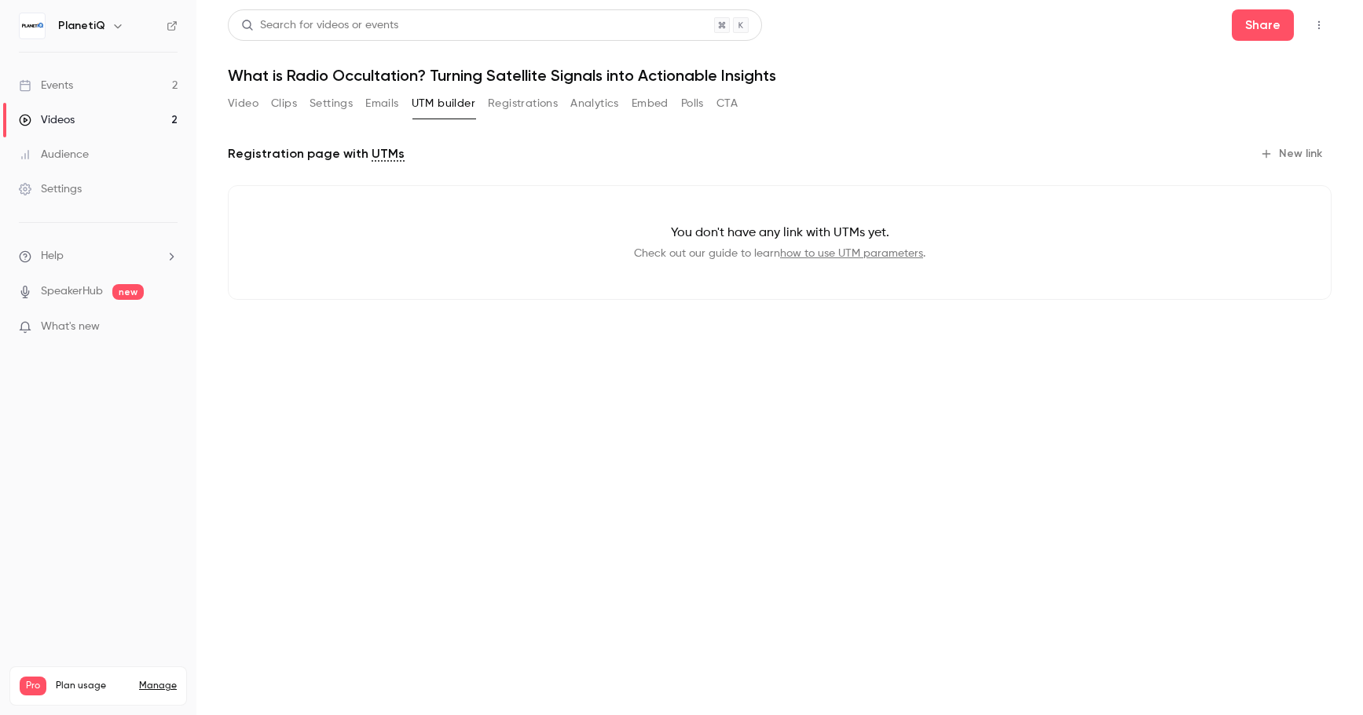
click at [498, 104] on button "Registrations" at bounding box center [523, 103] width 70 height 25
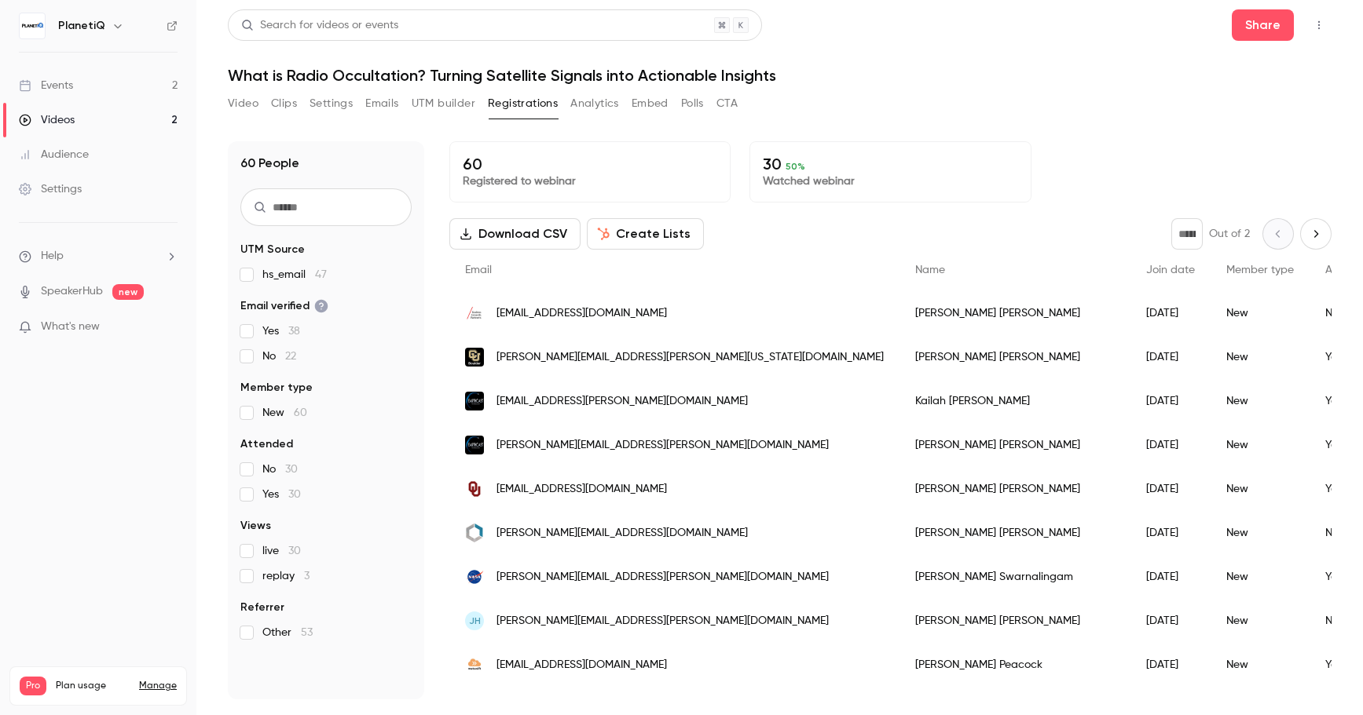
click at [594, 110] on button "Analytics" at bounding box center [594, 103] width 49 height 25
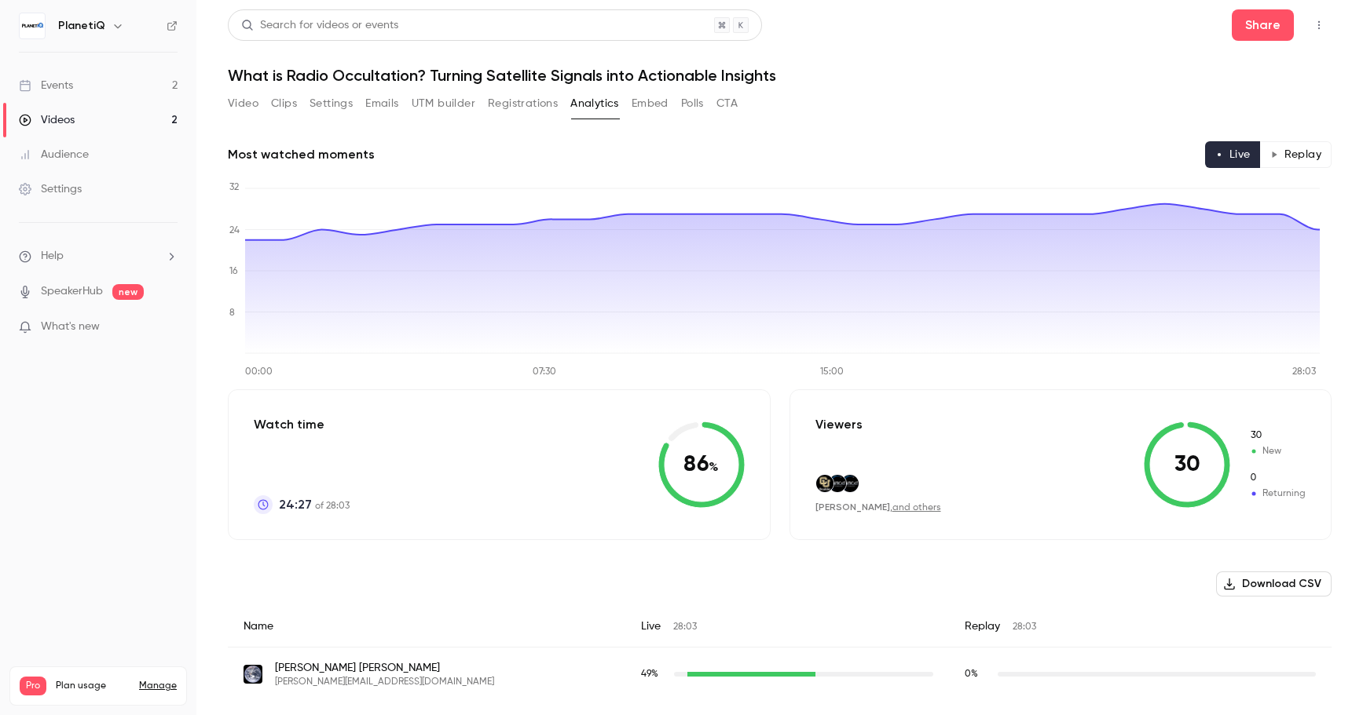
click at [1136, 579] on button "Download CSV" at bounding box center [1273, 584] width 115 height 25
click at [656, 107] on button "Embed" at bounding box center [649, 103] width 37 height 25
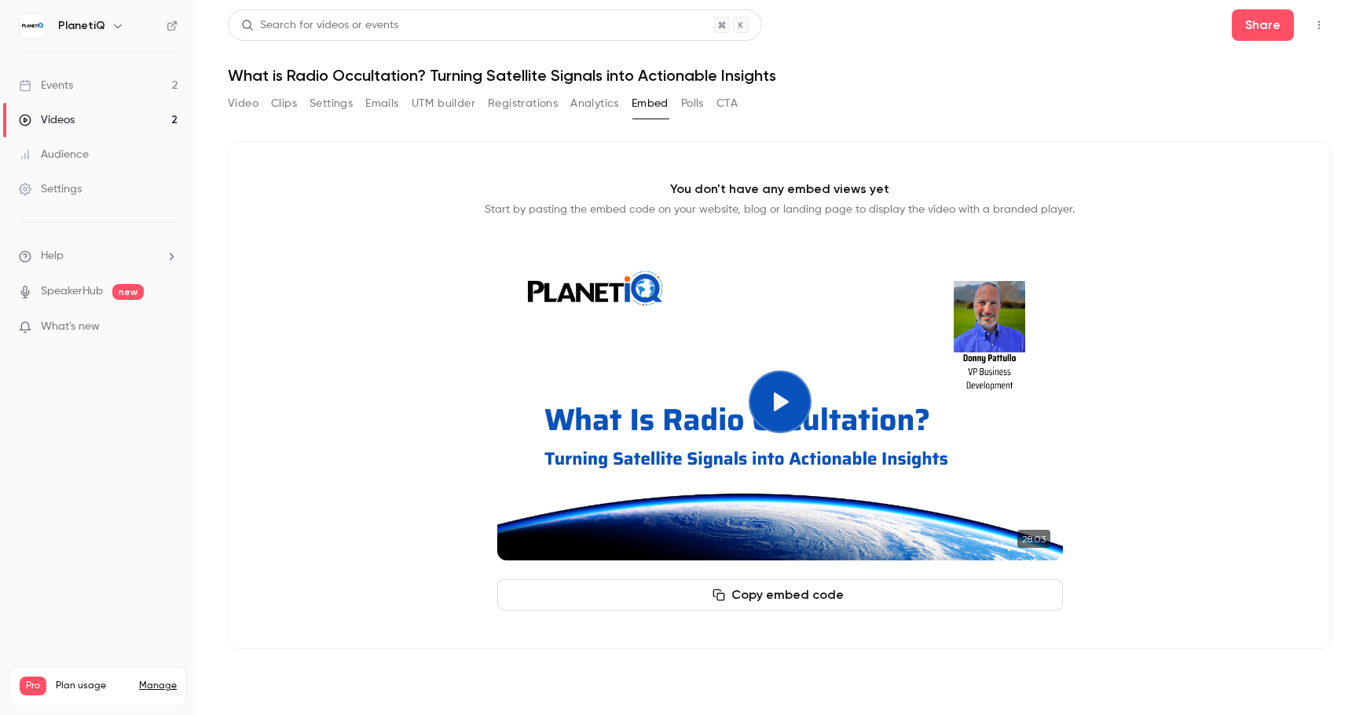
click at [693, 107] on button "Polls" at bounding box center [692, 103] width 23 height 25
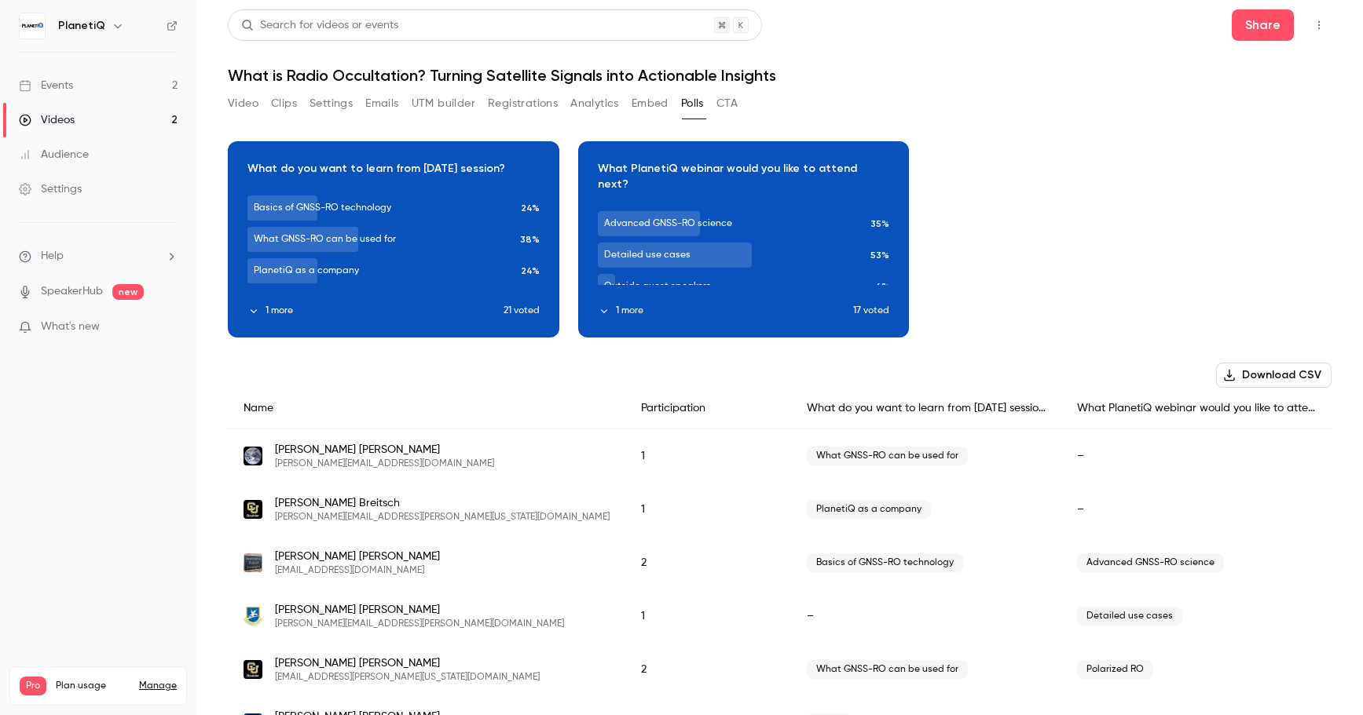
click at [1136, 373] on button "Download CSV" at bounding box center [1273, 375] width 115 height 25
click at [737, 101] on button "CTA" at bounding box center [726, 103] width 21 height 25
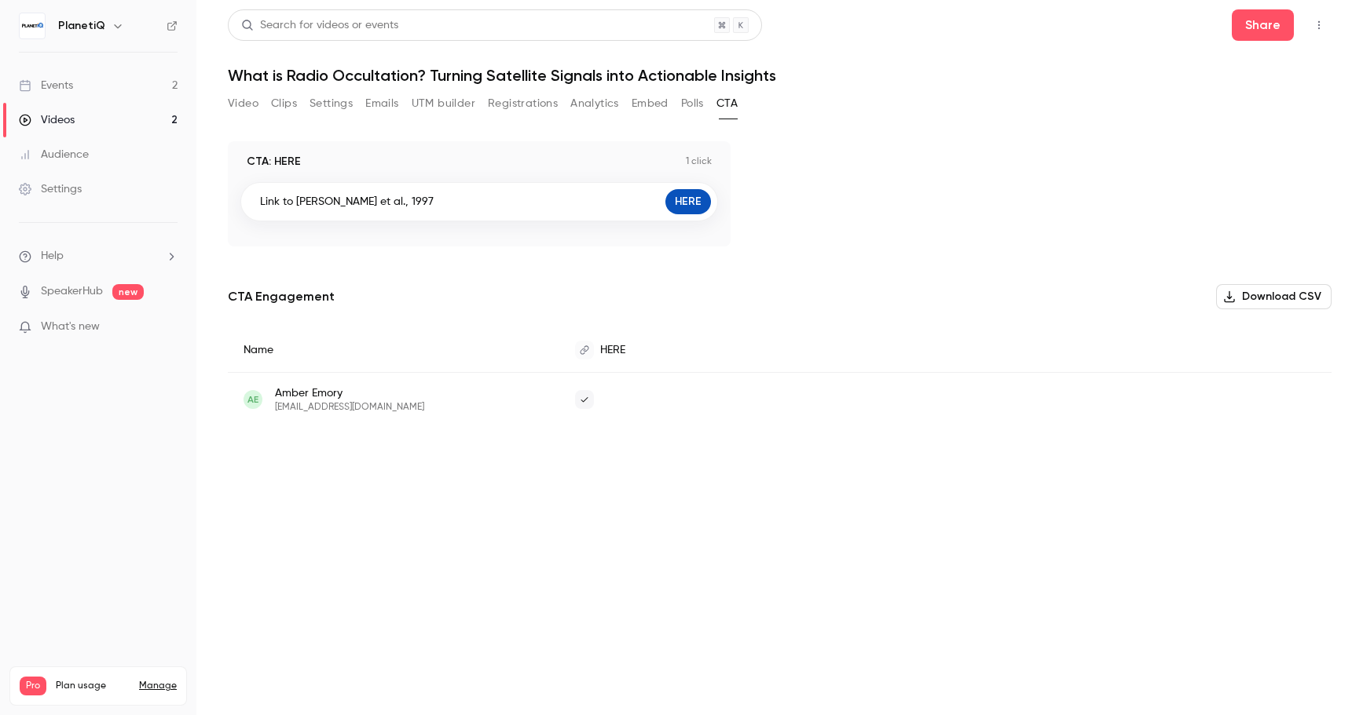
click at [244, 98] on button "Video" at bounding box center [243, 103] width 31 height 25
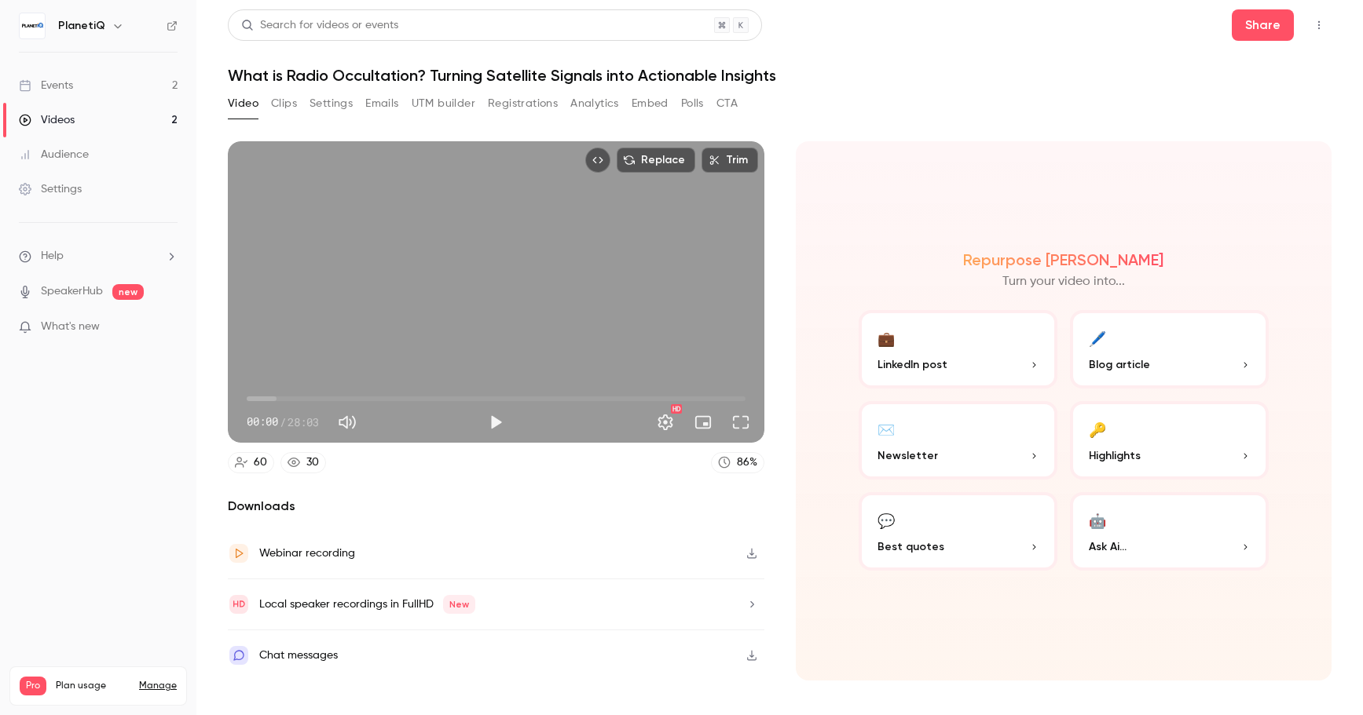
click at [1136, 371] on p "Blog article" at bounding box center [1168, 365] width 161 height 16
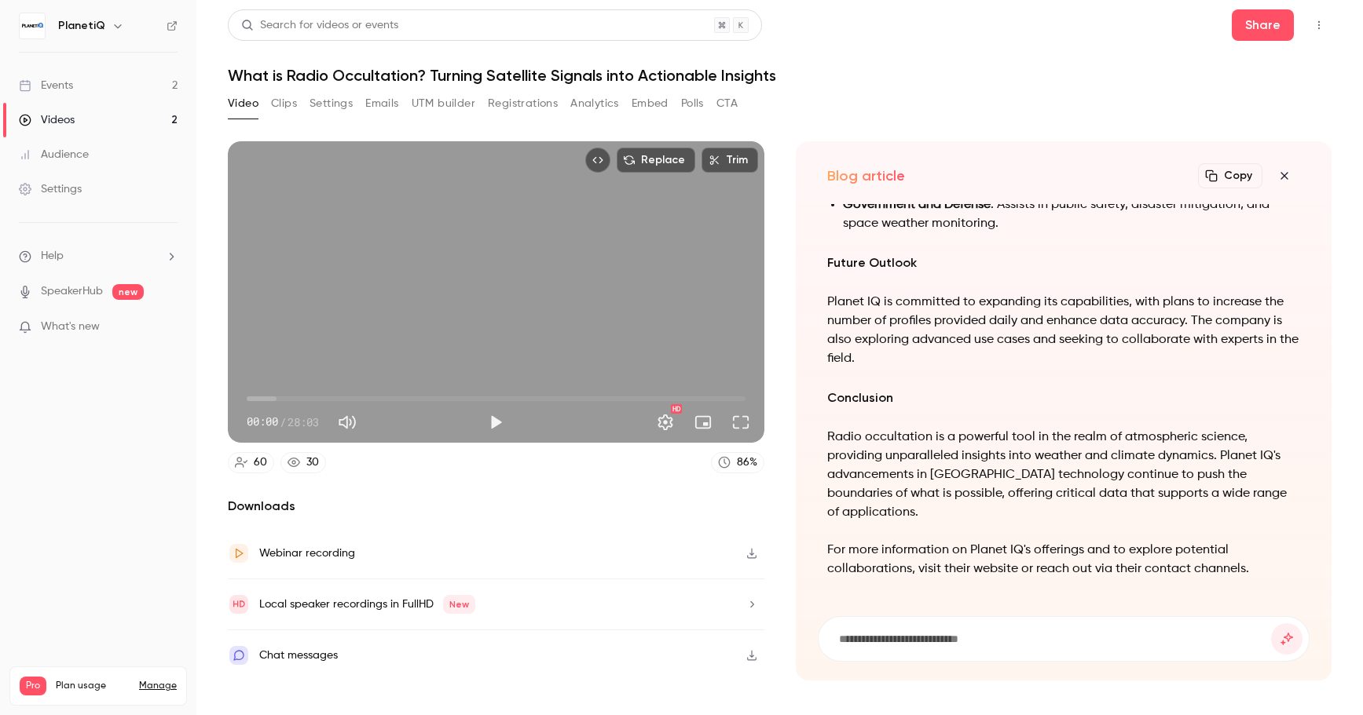
click at [1136, 179] on button "Copy" at bounding box center [1230, 175] width 64 height 25
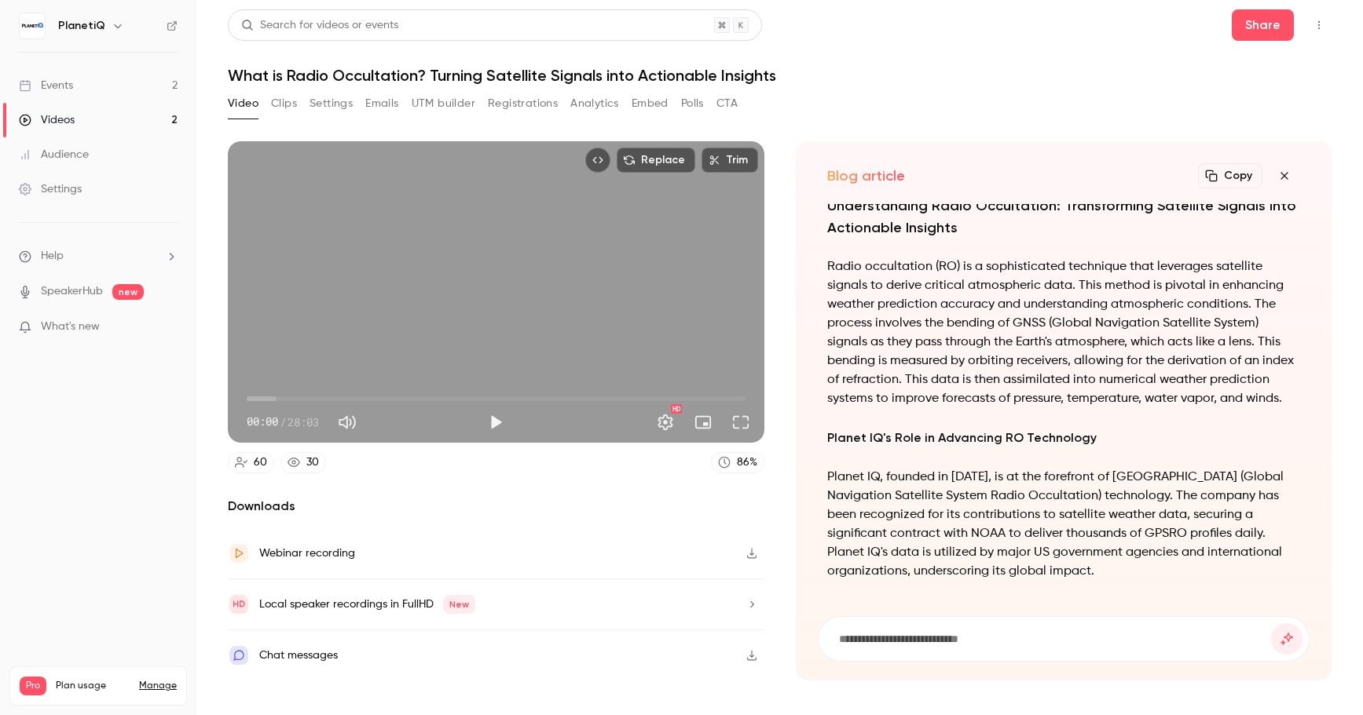
scroll to position [-835, 0]
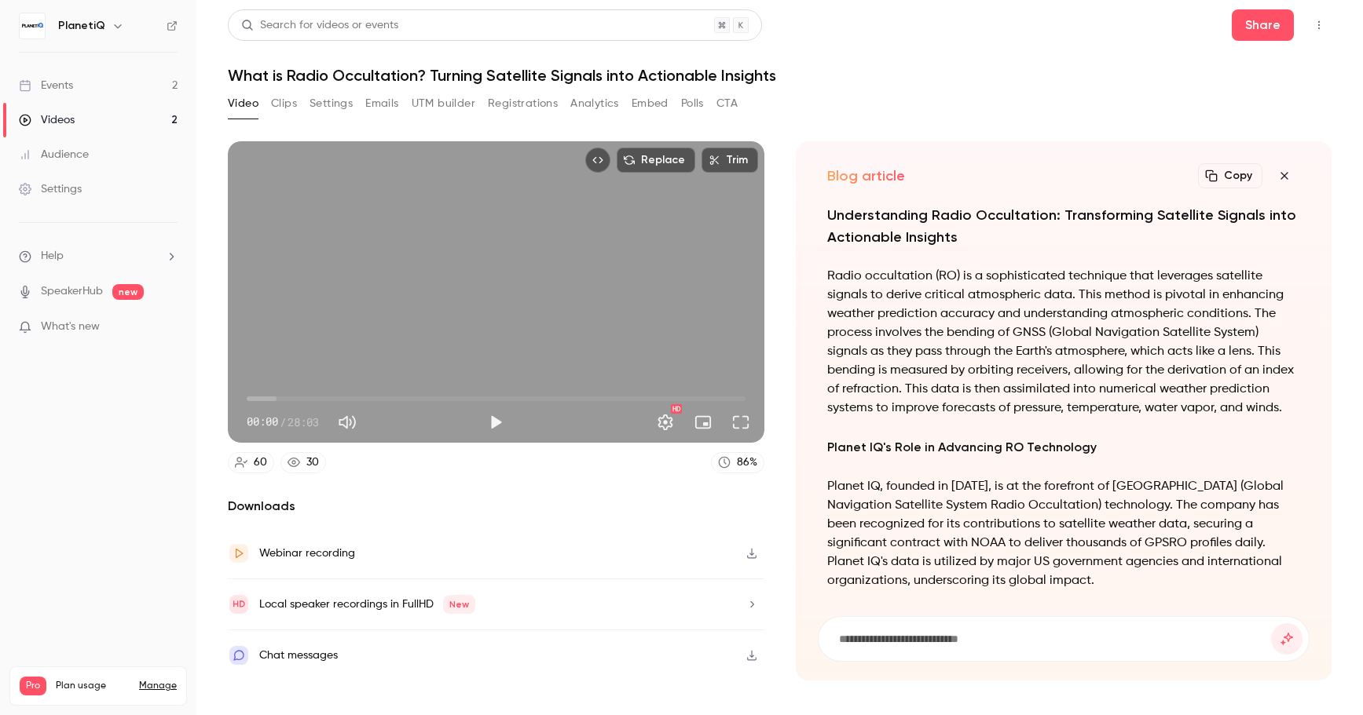
click at [1136, 180] on icon "button" at bounding box center [1284, 176] width 19 height 13
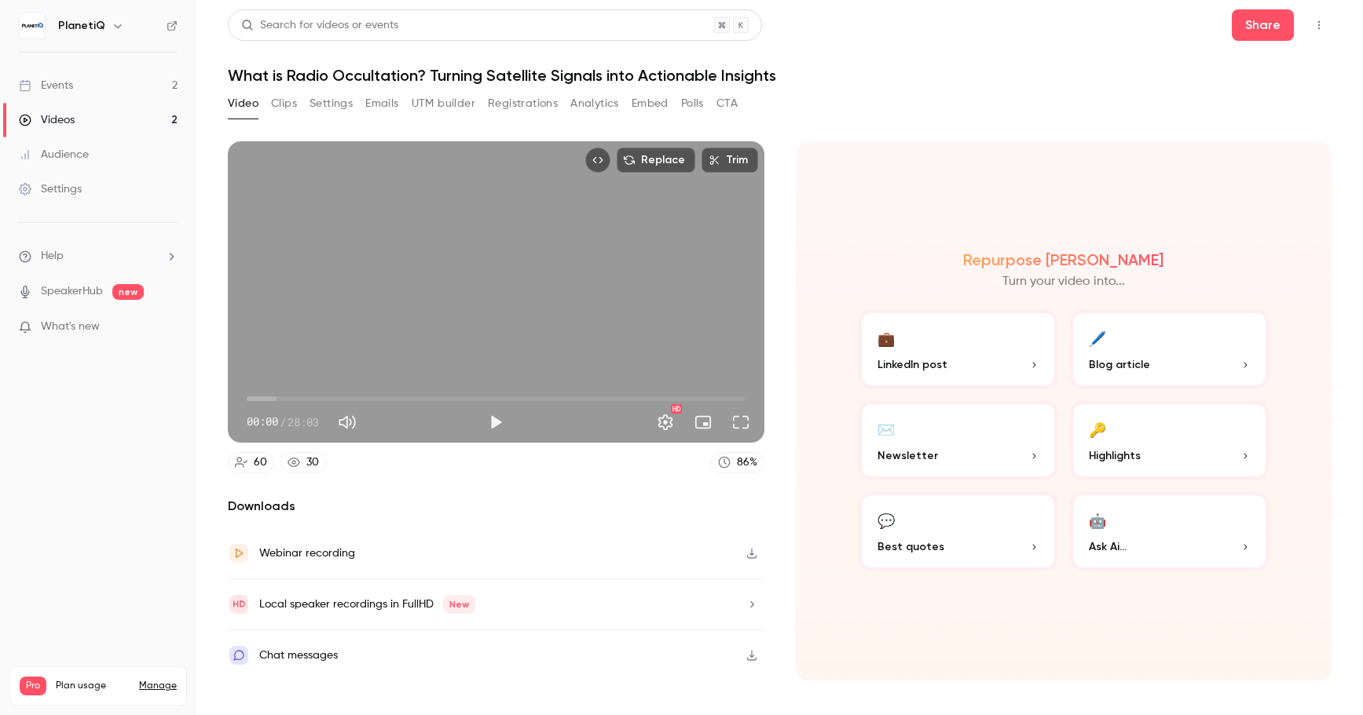
click at [1136, 460] on icon "button" at bounding box center [1244, 456] width 9 height 9
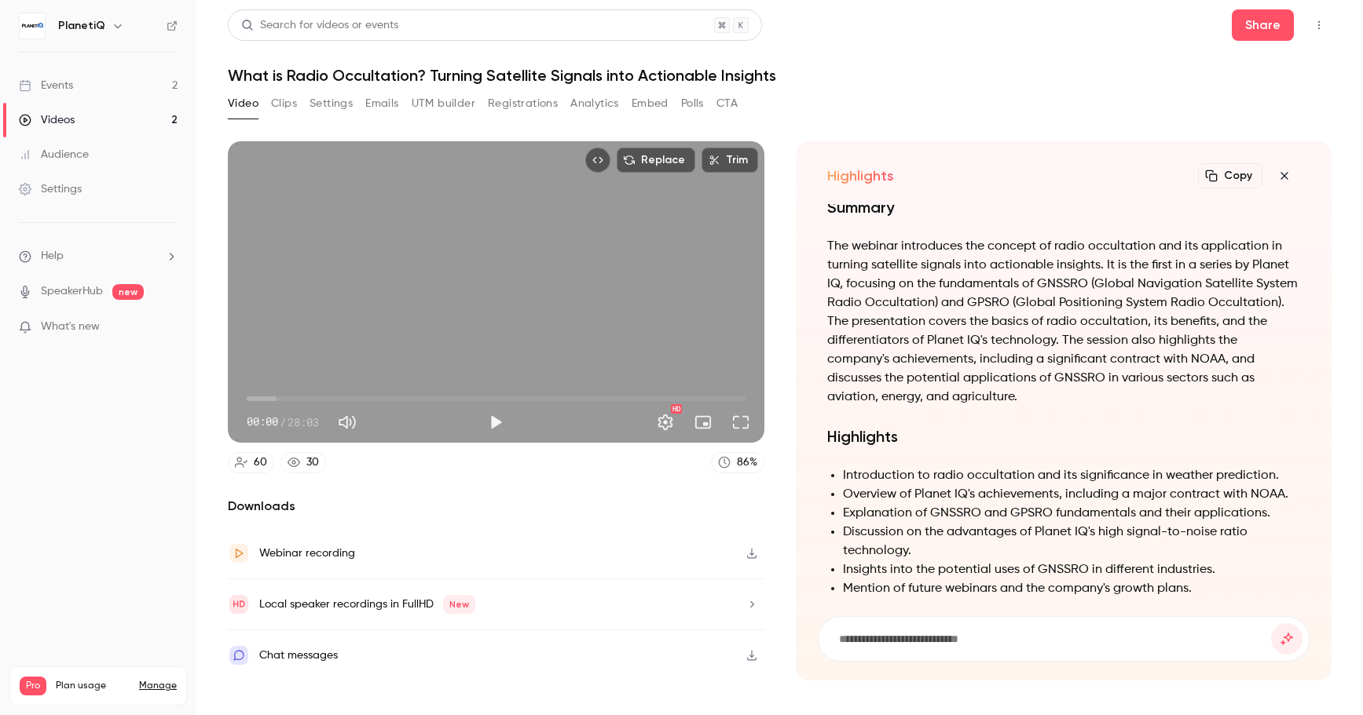
scroll to position [-565, 0]
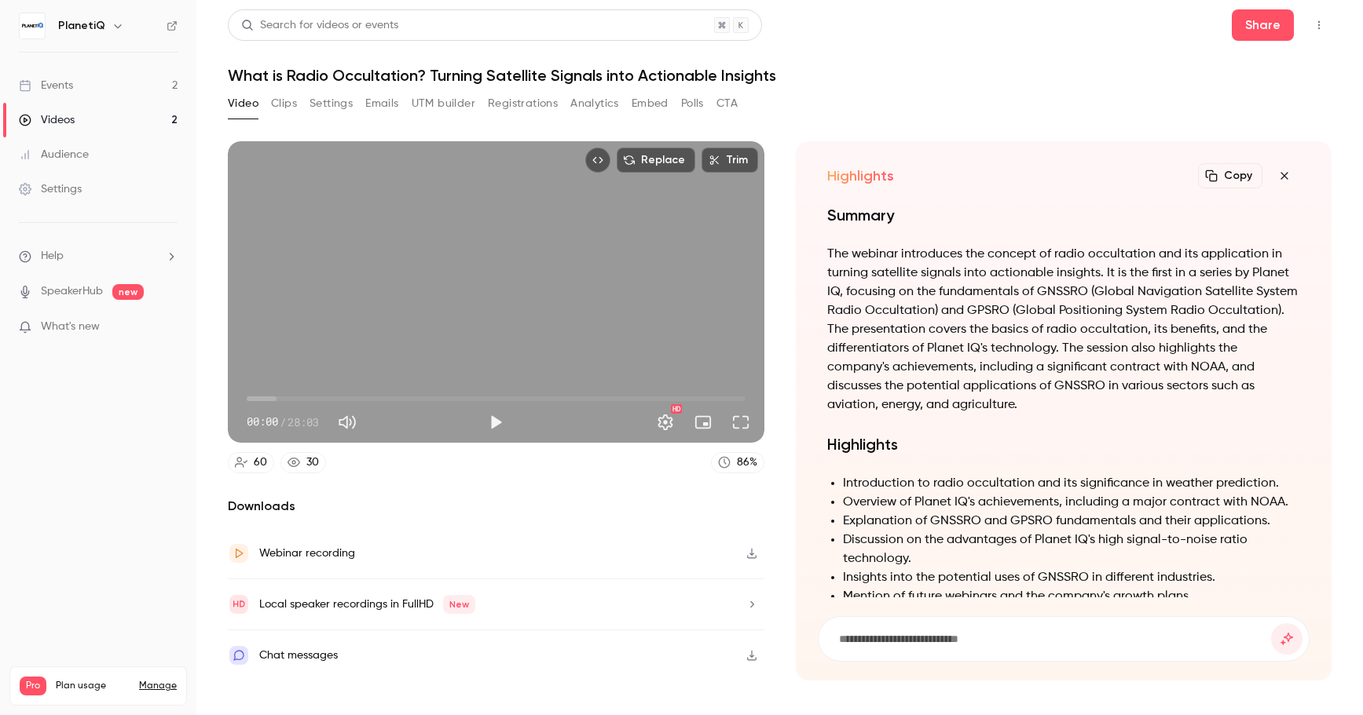
click at [1136, 174] on icon "button" at bounding box center [1211, 176] width 12 height 12
click at [1136, 173] on icon "button" at bounding box center [1284, 176] width 19 height 13
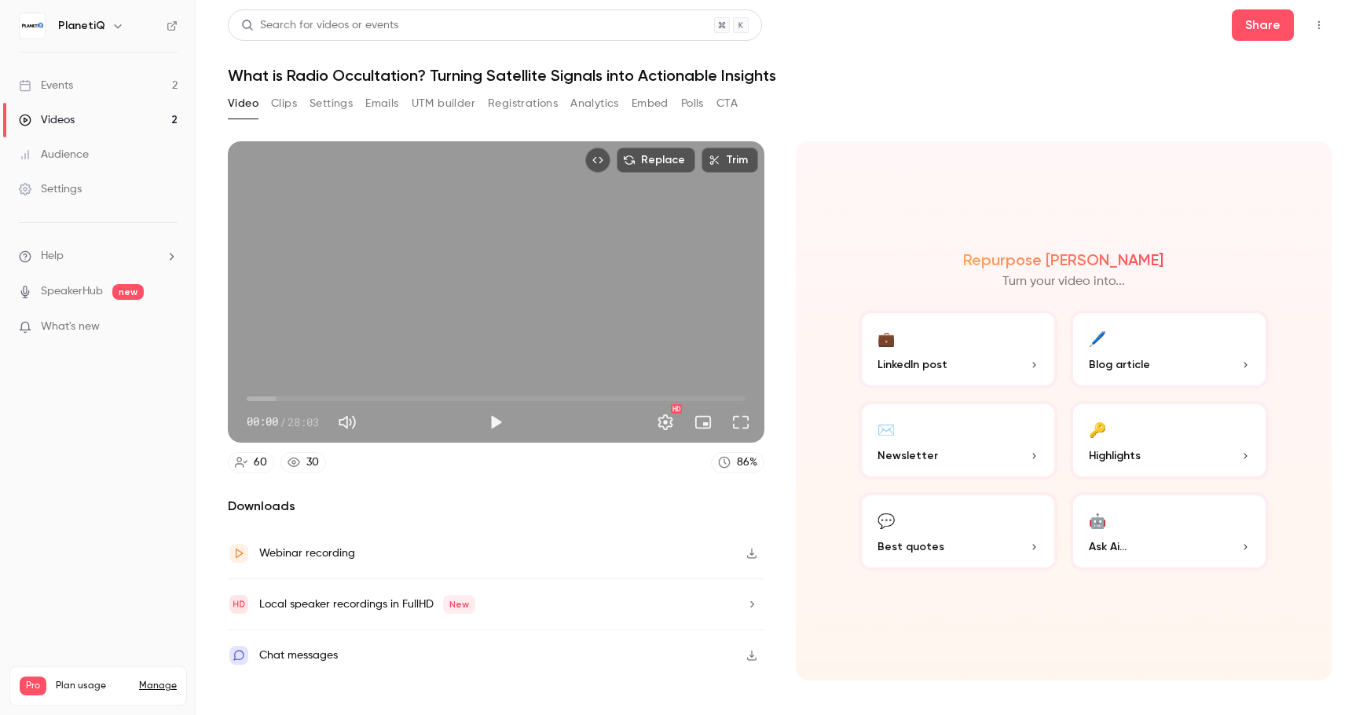
click at [1029, 452] on icon "button" at bounding box center [1033, 456] width 9 height 9
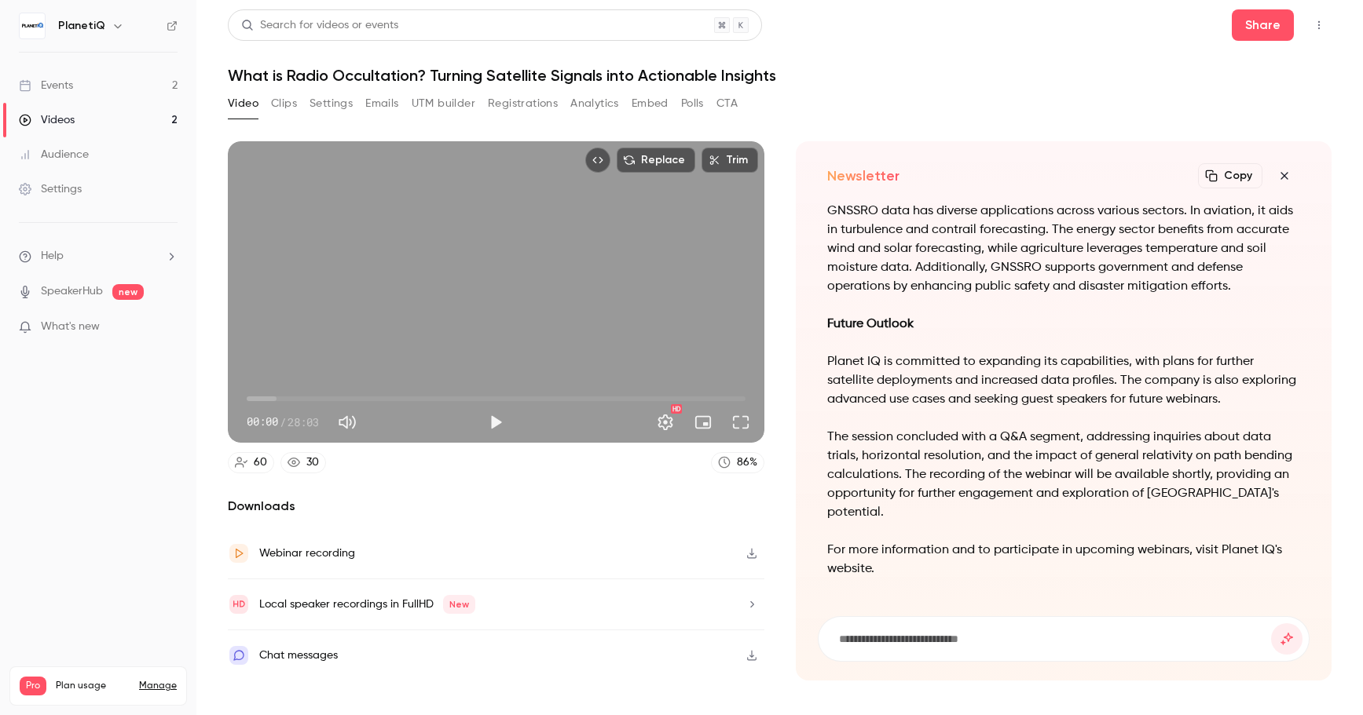
click at [1136, 174] on icon "button" at bounding box center [1284, 176] width 19 height 13
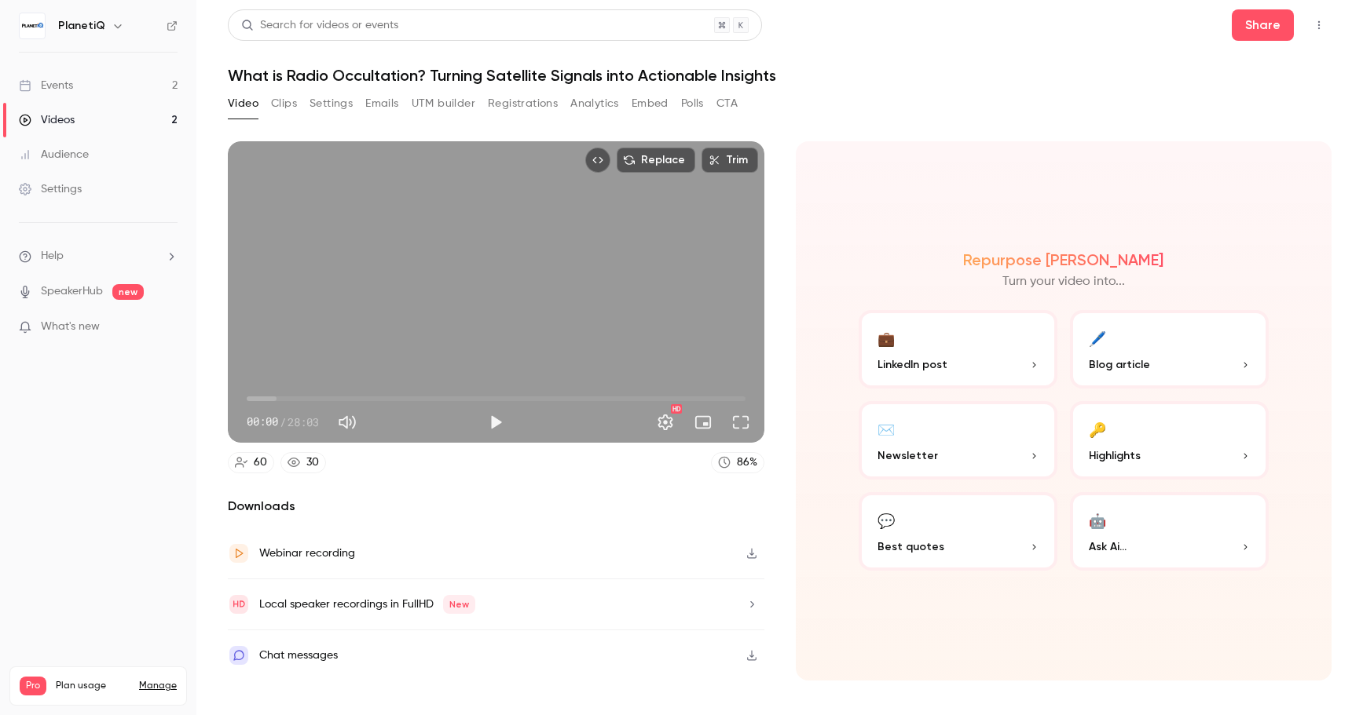
click at [1029, 541] on p "Best quotes" at bounding box center [957, 547] width 161 height 16
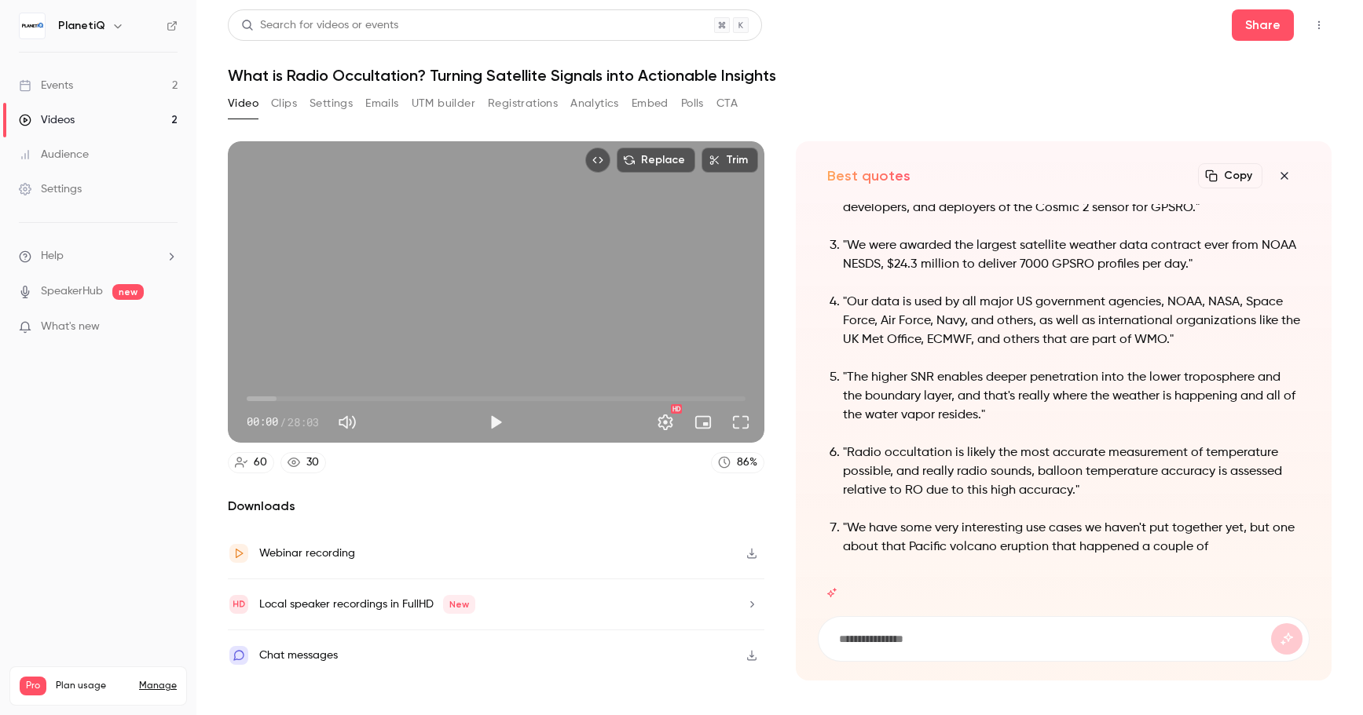
click at [1136, 175] on icon "button" at bounding box center [1283, 175] width 7 height 7
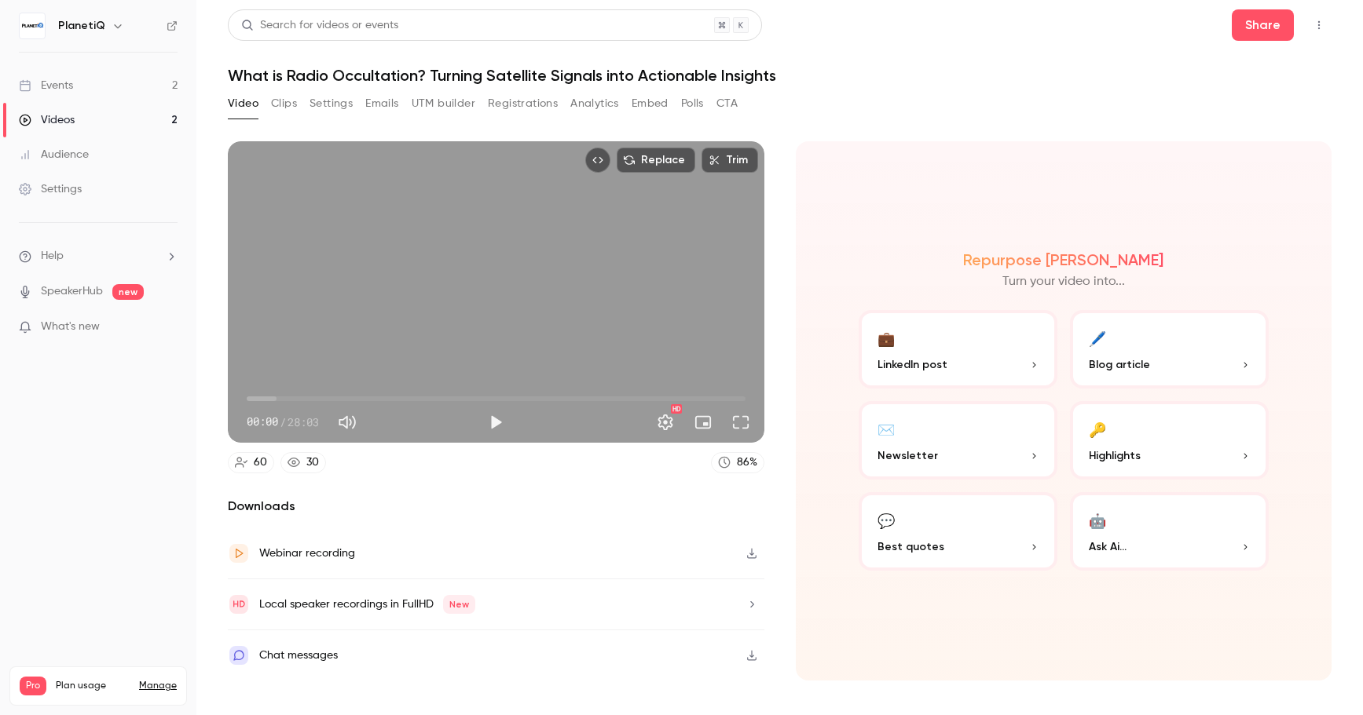
click at [1030, 367] on icon "button" at bounding box center [1033, 364] width 9 height 9
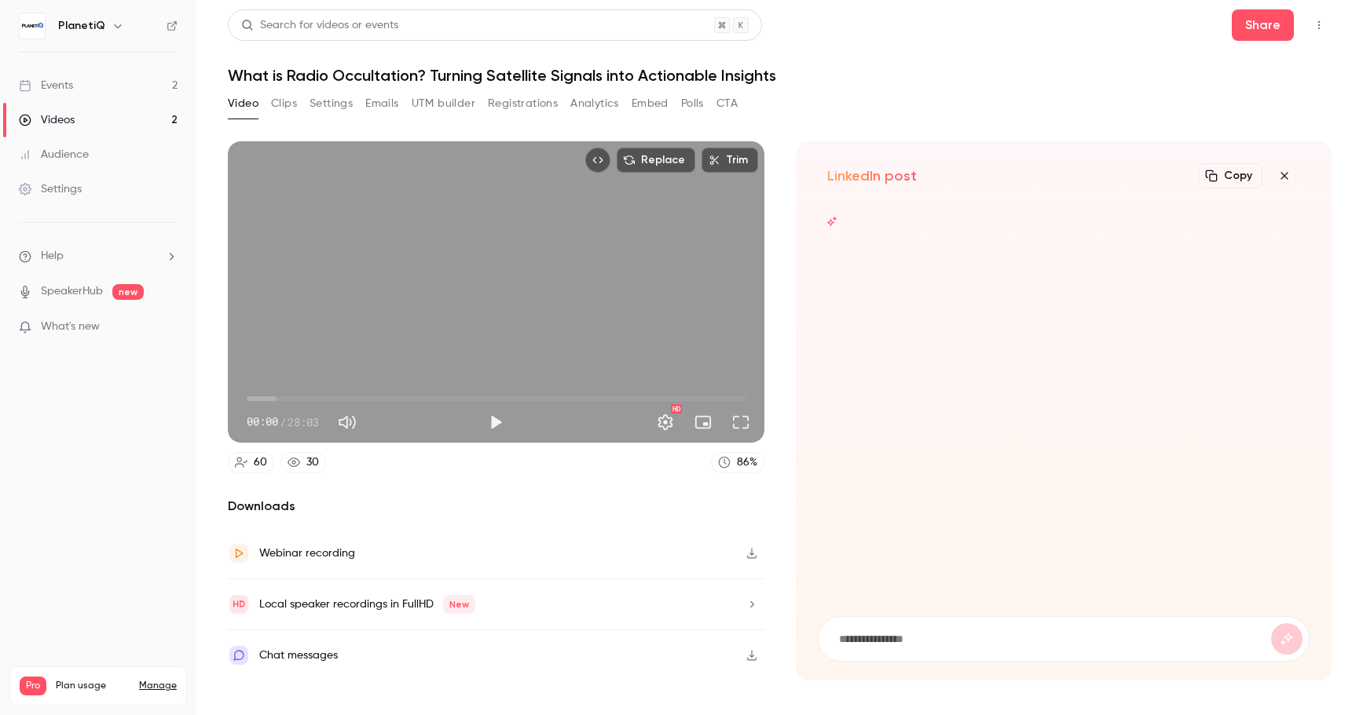
scroll to position [510, 0]
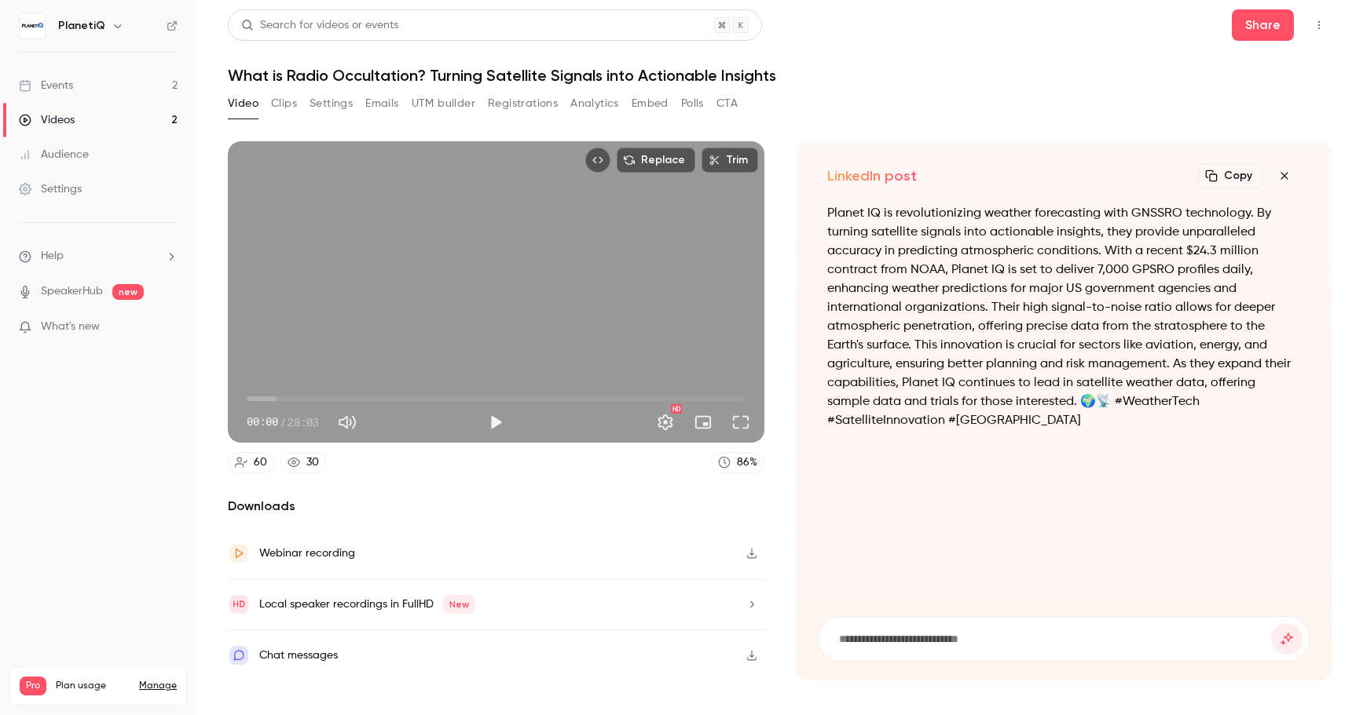
click at [1136, 177] on icon "button" at bounding box center [1284, 176] width 19 height 13
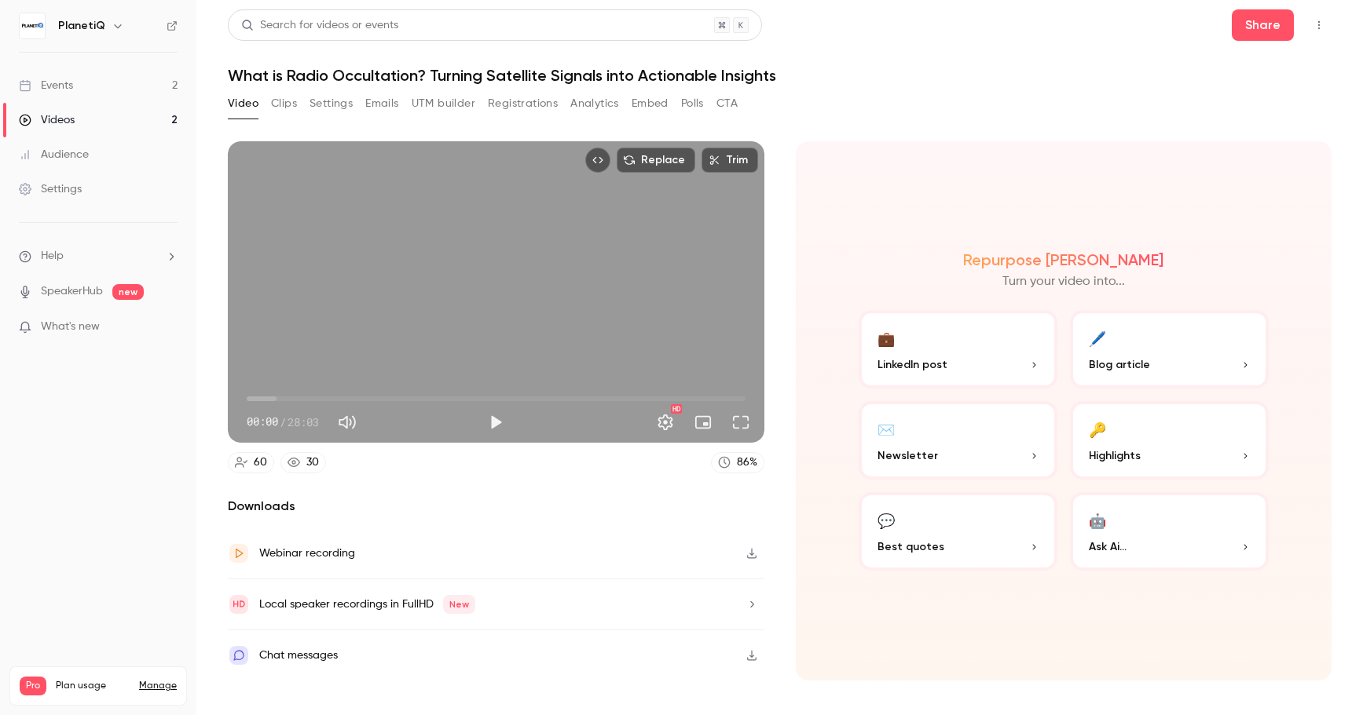
scroll to position [469, 0]
